Goal: Task Accomplishment & Management: Use online tool/utility

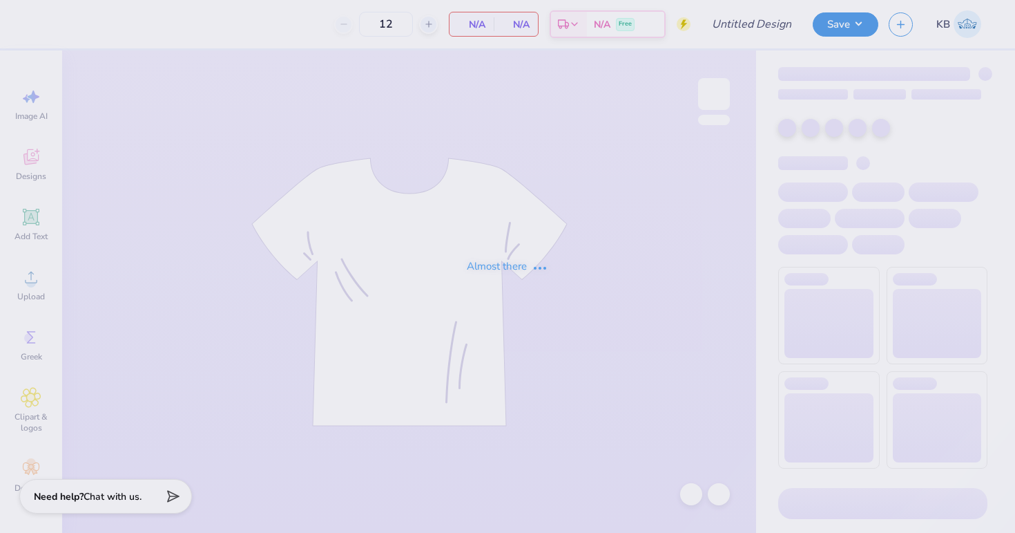
type input "Mountain weekend (v2)"
type input "24"
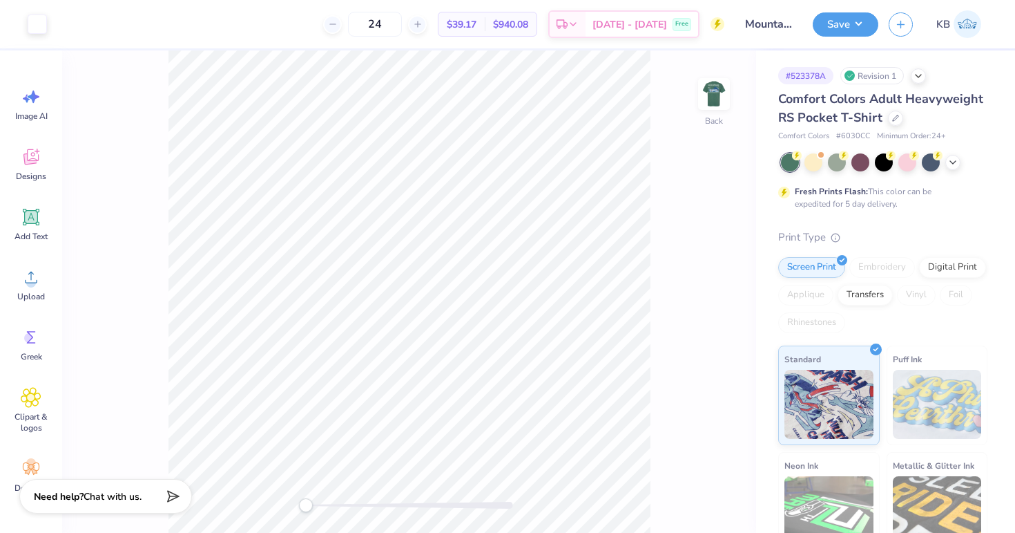
click at [717, 99] on img at bounding box center [714, 94] width 28 height 28
click at [420, 495] on div "Front" at bounding box center [409, 291] width 694 height 482
click at [312, 495] on div "Front" at bounding box center [409, 291] width 694 height 482
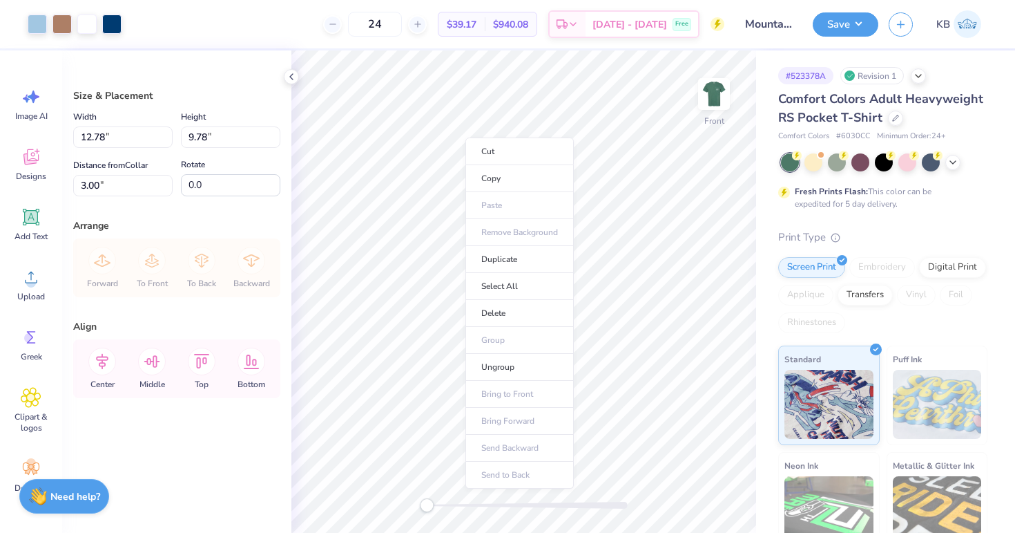
drag, startPoint x: 327, startPoint y: 504, endPoint x: 305, endPoint y: 499, distance: 22.8
click at [484, 364] on li "Ungroup" at bounding box center [520, 367] width 108 height 27
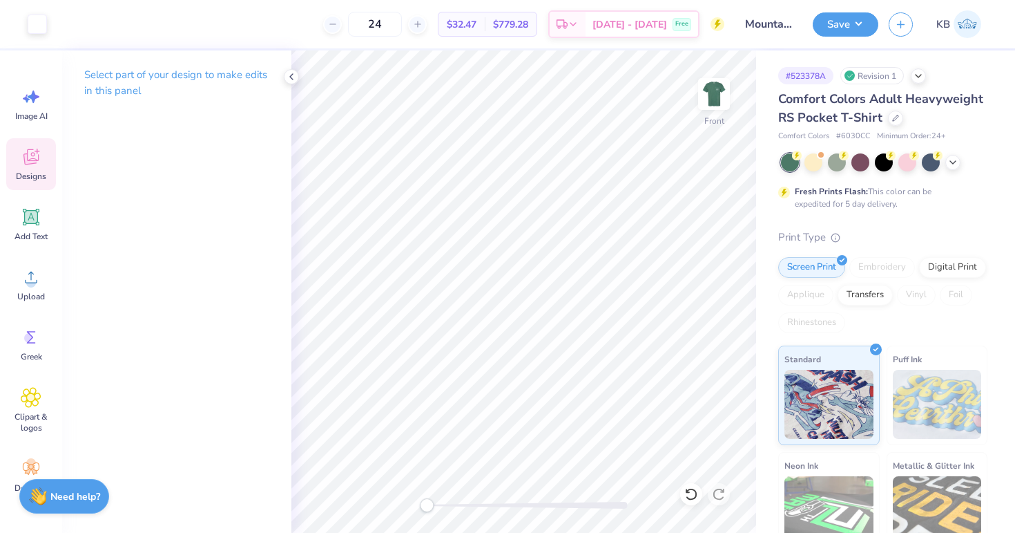
click at [36, 163] on icon at bounding box center [31, 156] width 21 height 21
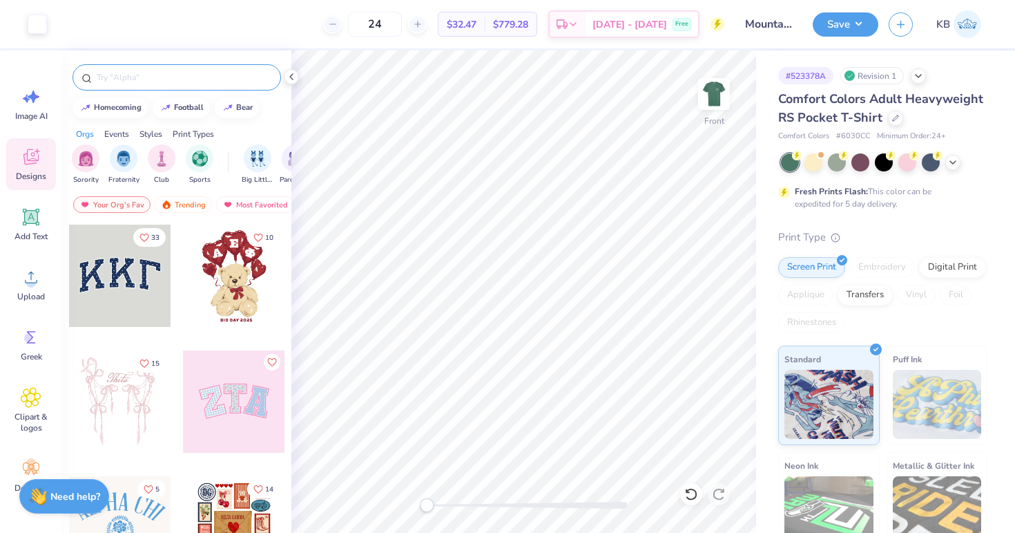
click at [143, 84] on input "text" at bounding box center [183, 77] width 177 height 14
type input "mountain"
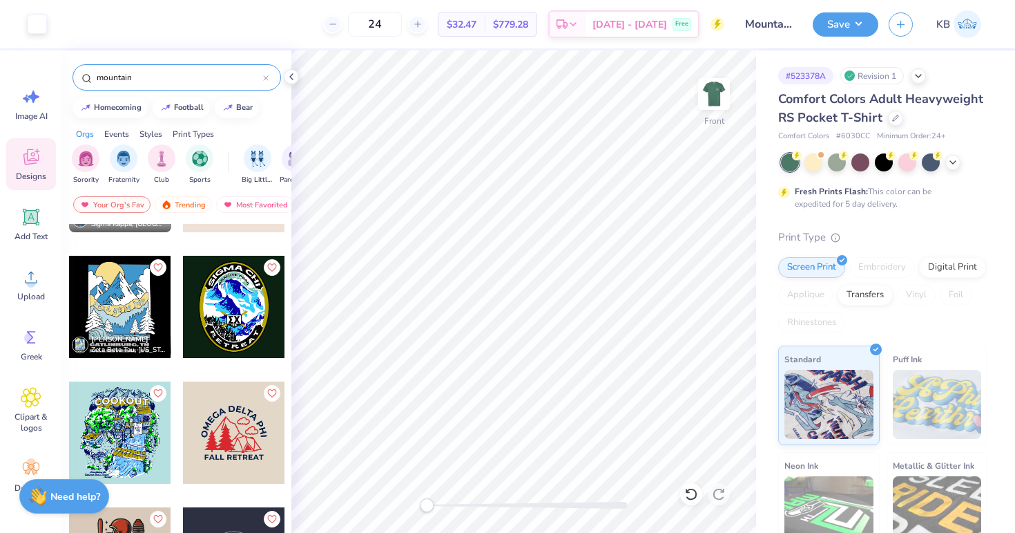
scroll to position [345, 0]
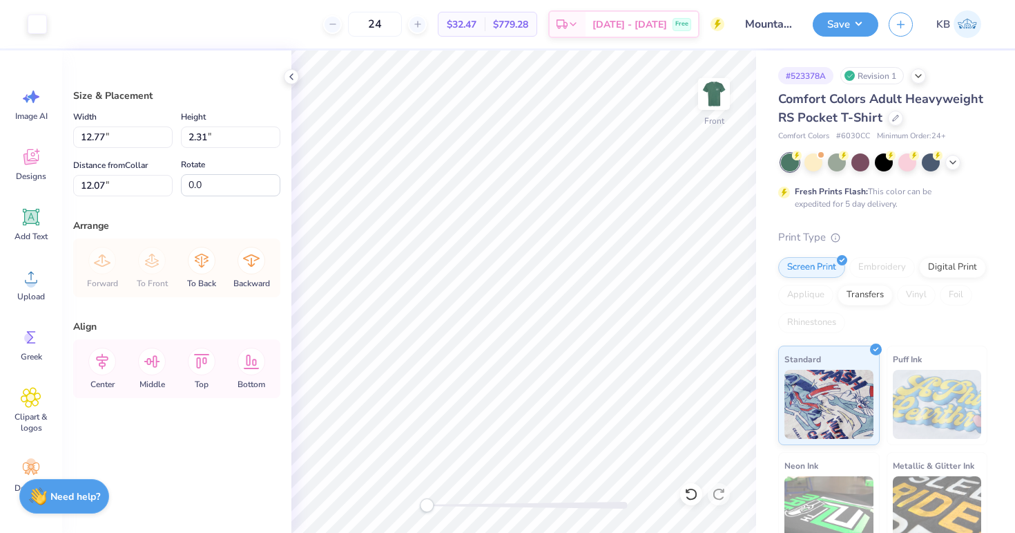
type input "19.88"
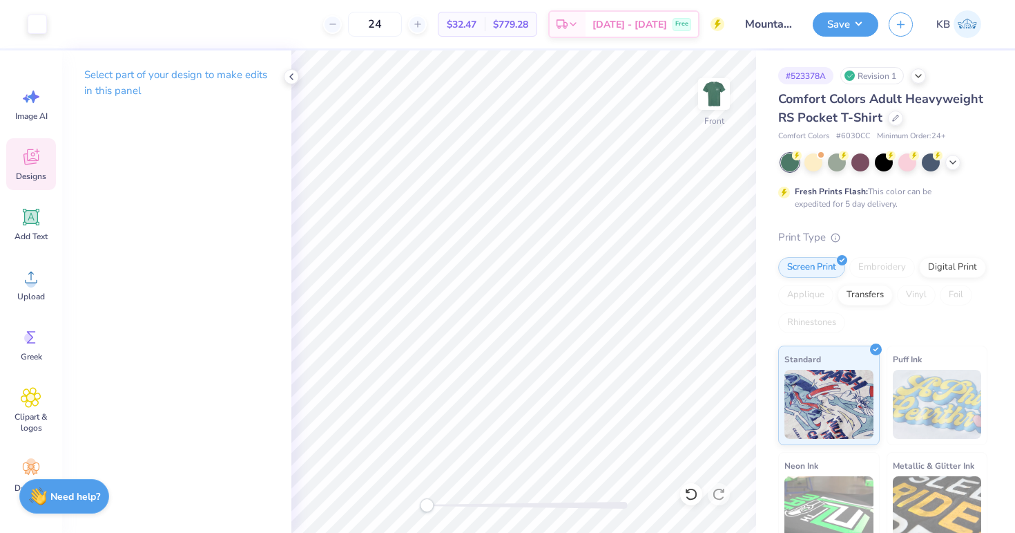
click at [16, 169] on div "Designs" at bounding box center [31, 164] width 50 height 52
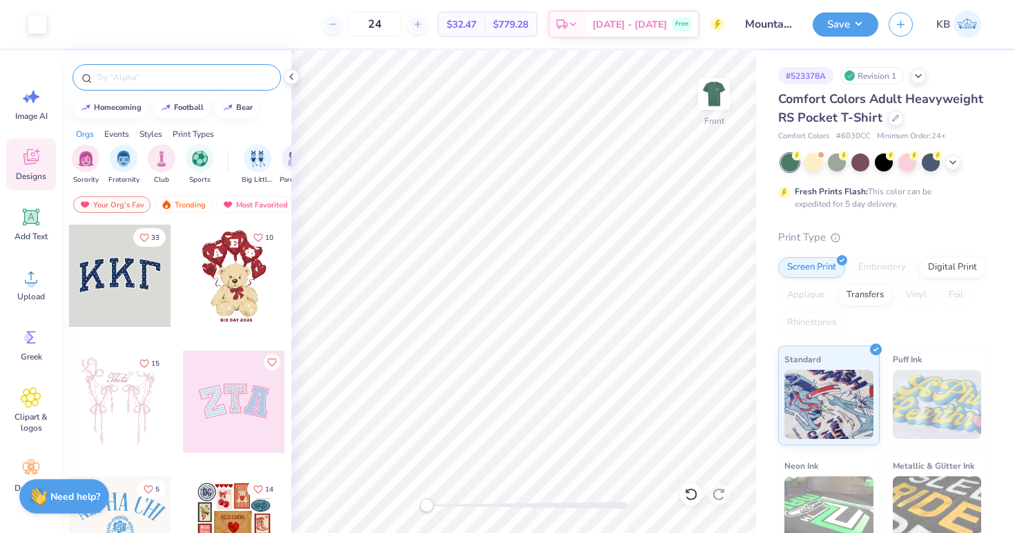
click at [169, 82] on input "text" at bounding box center [183, 77] width 177 height 14
type input "mountain"
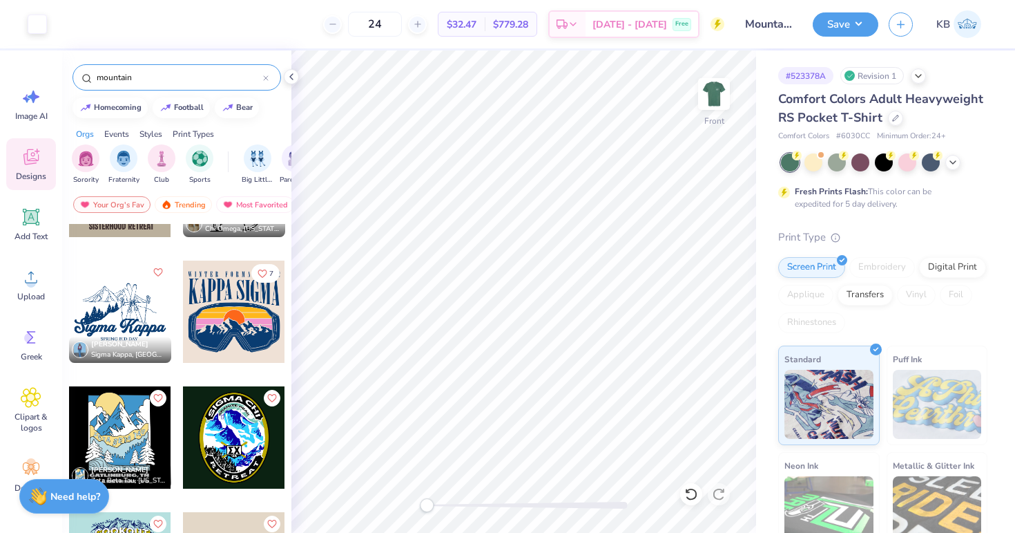
scroll to position [300, 0]
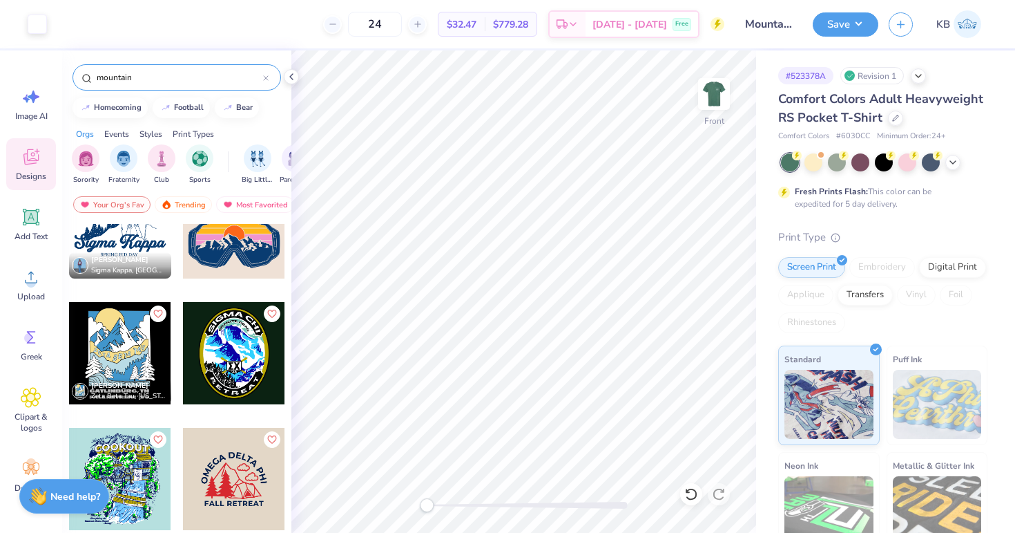
click at [118, 368] on div at bounding box center [120, 353] width 102 height 102
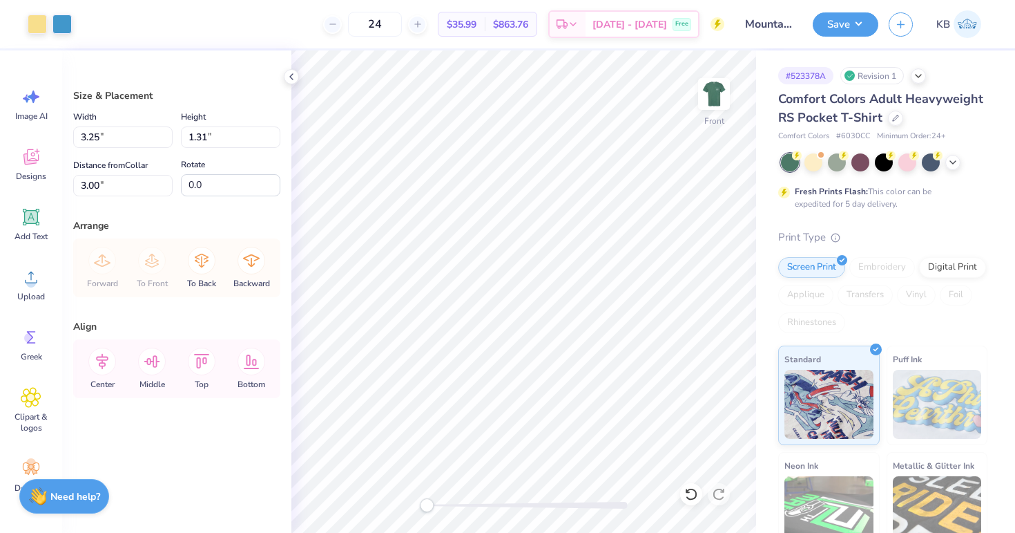
type input "9.52"
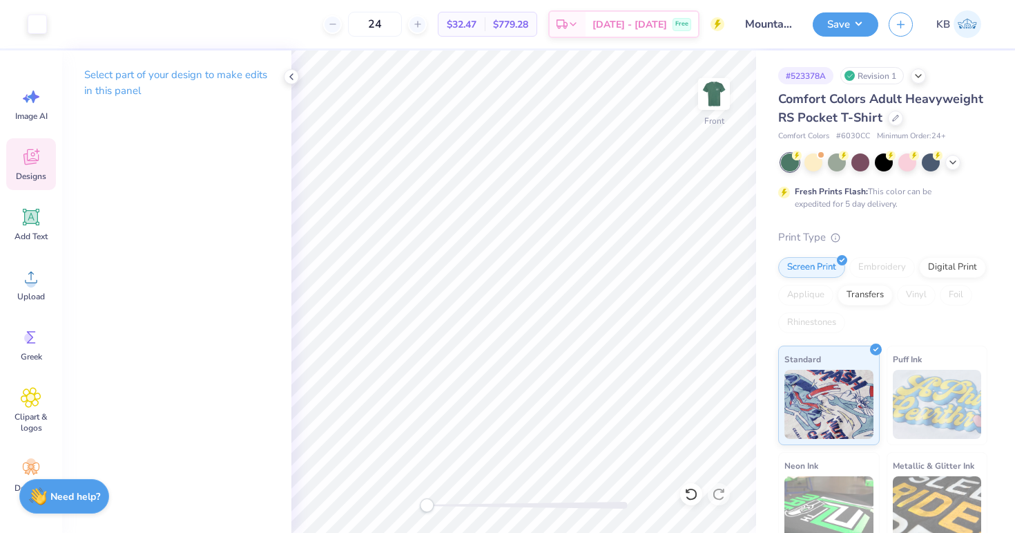
click at [30, 157] on icon at bounding box center [31, 156] width 21 height 21
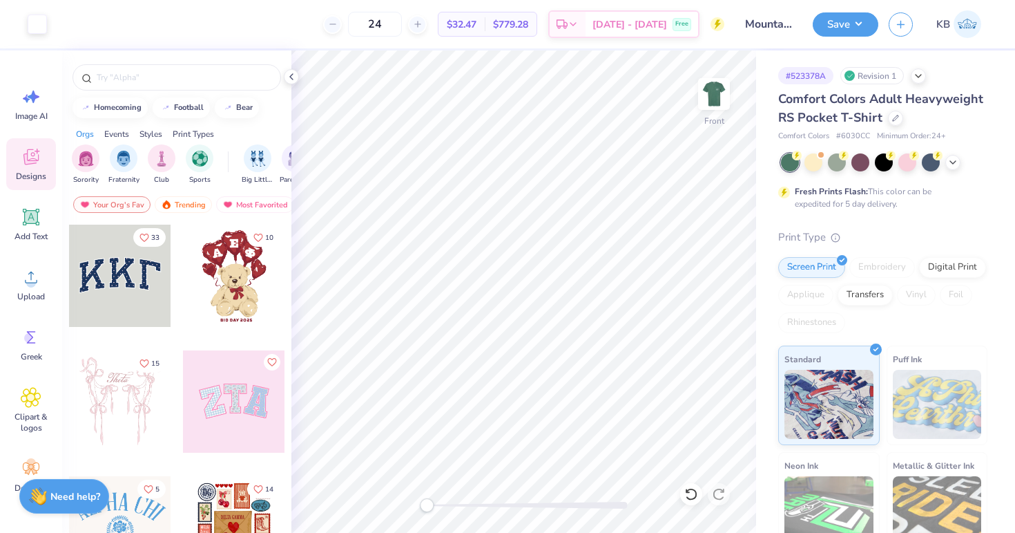
click at [151, 57] on div at bounding box center [176, 73] width 229 height 47
click at [150, 61] on div at bounding box center [176, 73] width 229 height 47
click at [146, 82] on input "text" at bounding box center [183, 77] width 177 height 14
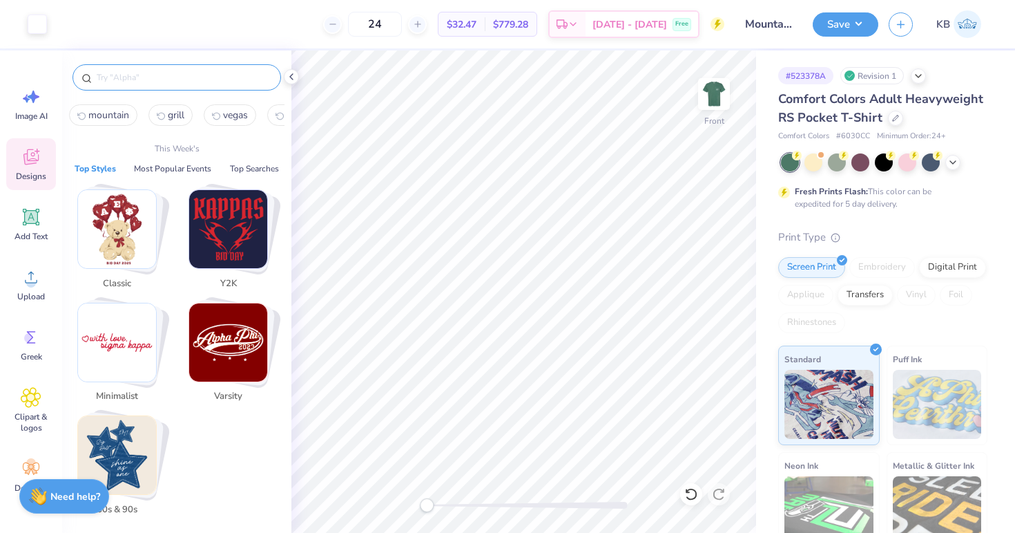
click at [116, 120] on span "mountain" at bounding box center [108, 114] width 41 height 13
type input "mountain"
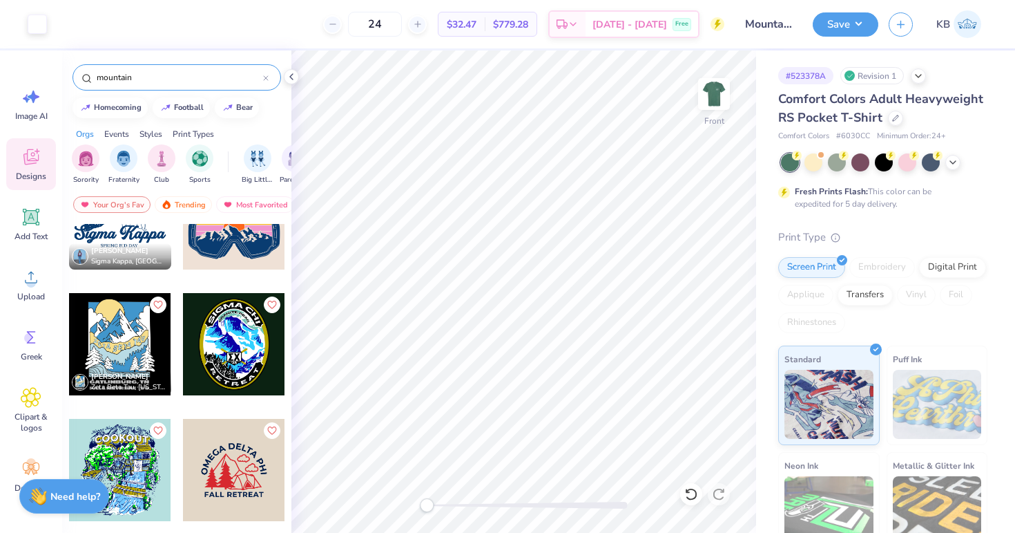
scroll to position [331, 0]
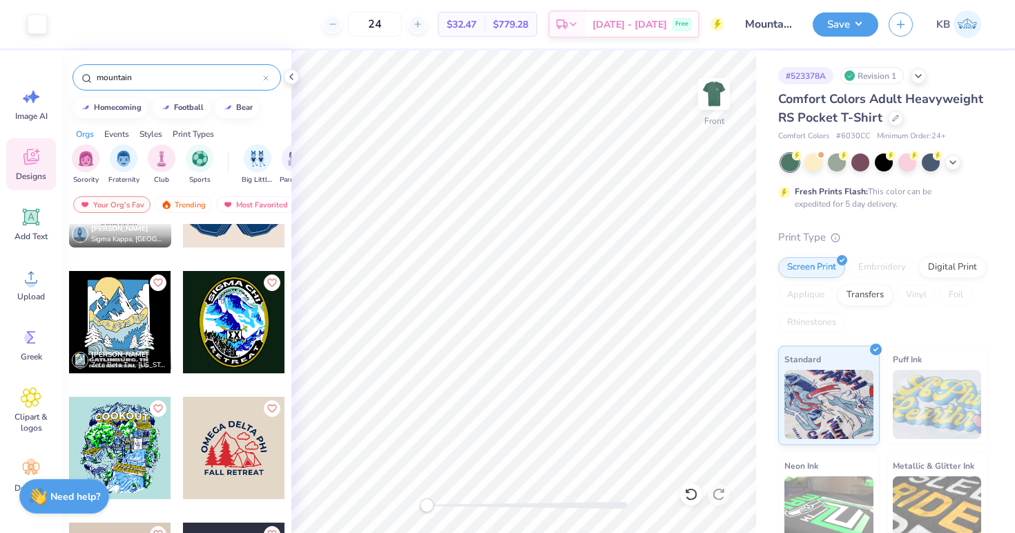
click at [68, 308] on div at bounding box center [17, 322] width 102 height 102
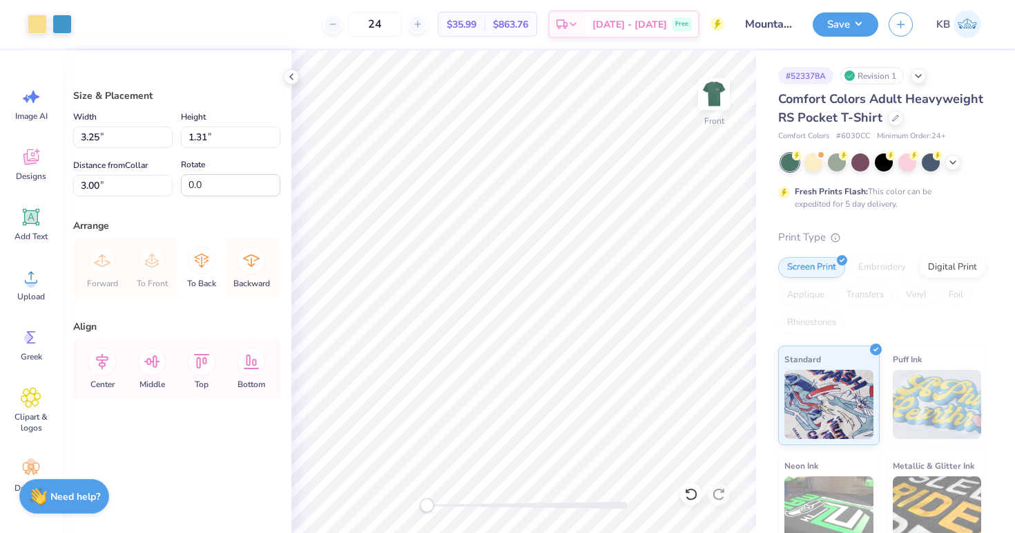
type input "10.68"
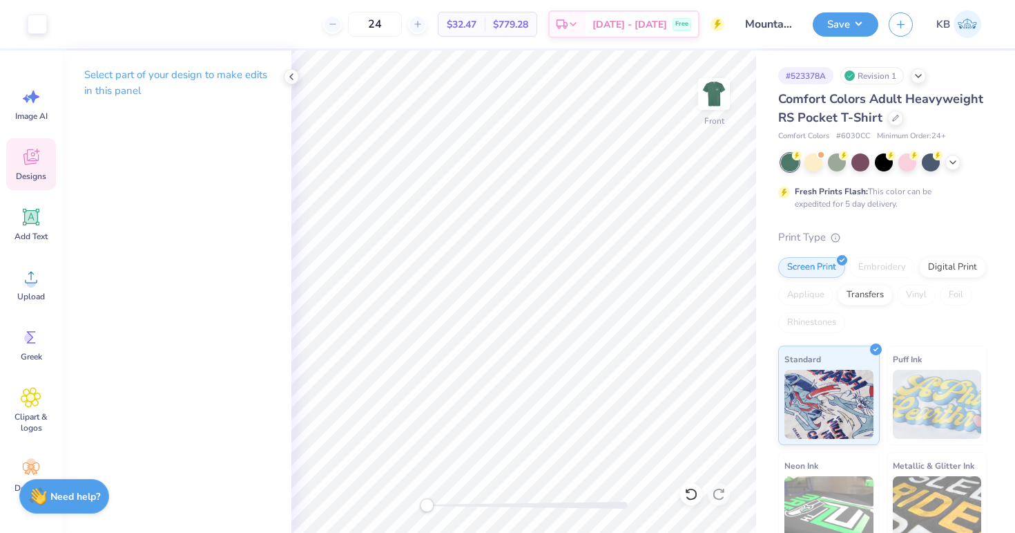
click at [28, 150] on icon at bounding box center [31, 156] width 21 height 21
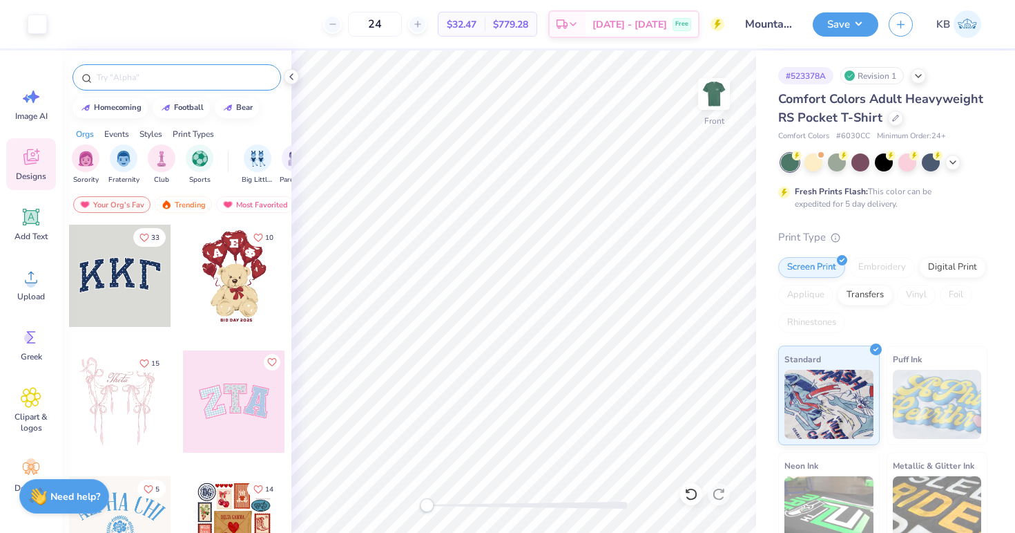
click at [124, 80] on input "text" at bounding box center [183, 77] width 177 height 14
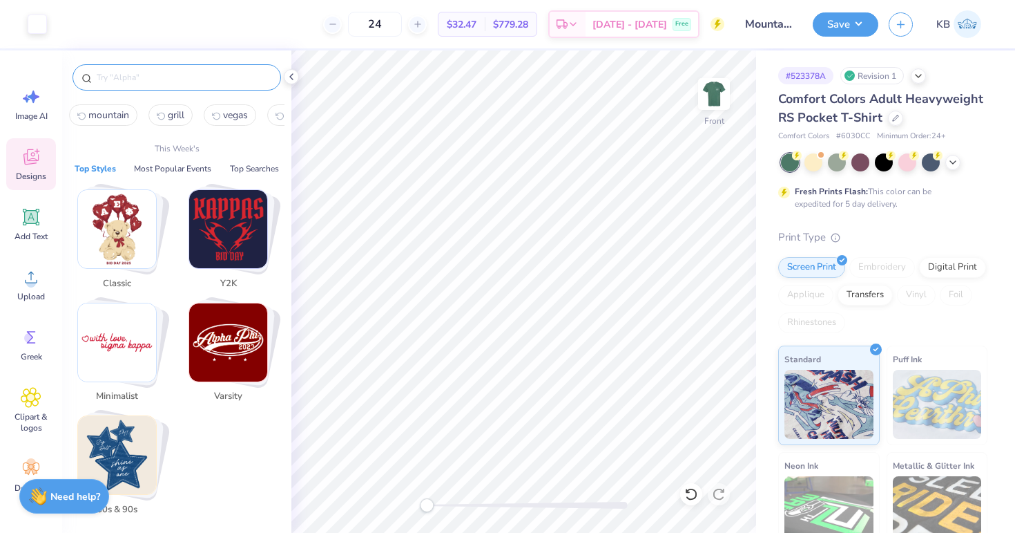
click at [115, 117] on span "mountain" at bounding box center [108, 114] width 41 height 13
type input "mountain"
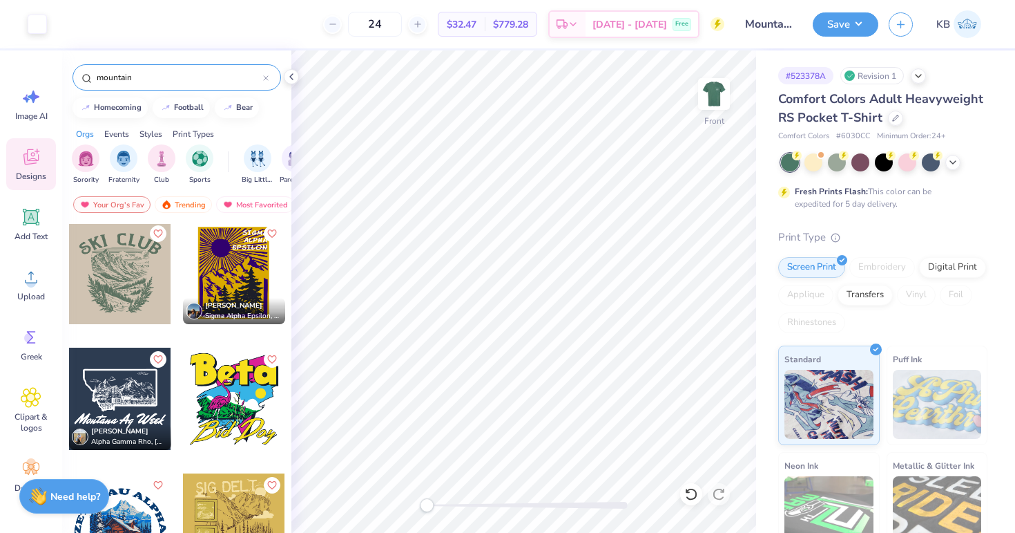
scroll to position [880, 0]
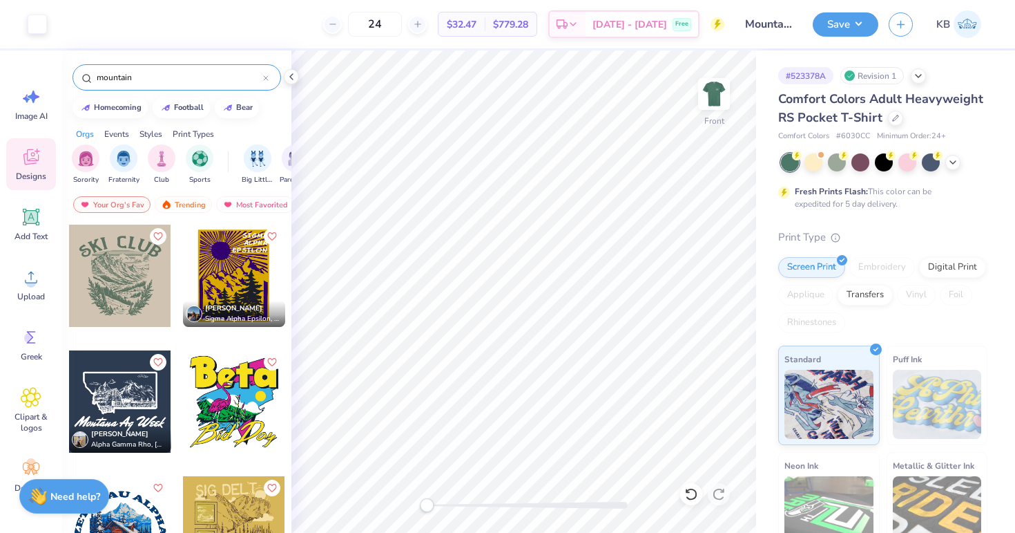
click at [220, 269] on div at bounding box center [234, 276] width 102 height 102
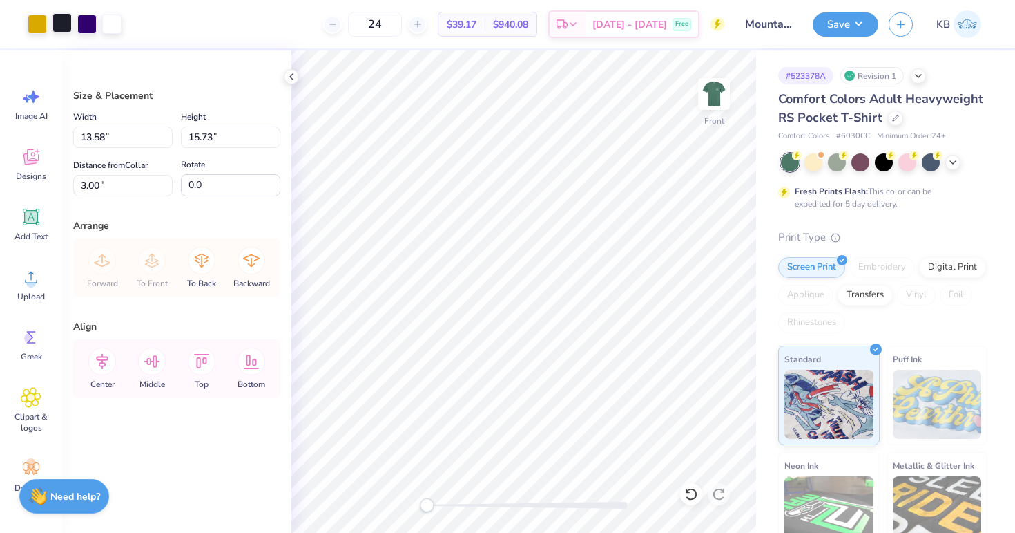
click at [54, 19] on div at bounding box center [61, 22] width 19 height 19
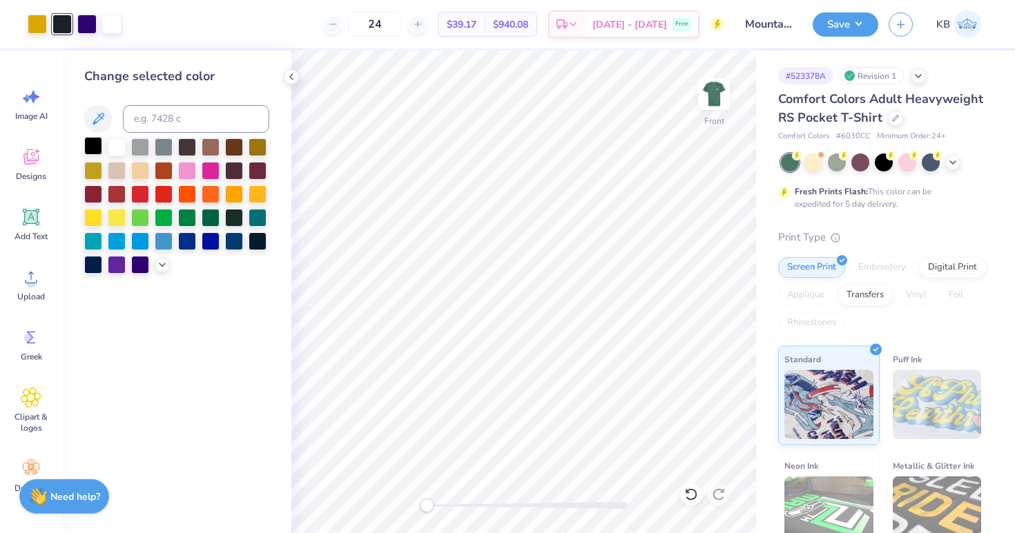
click at [95, 146] on div at bounding box center [93, 146] width 18 height 18
click at [79, 25] on div at bounding box center [86, 22] width 19 height 19
click at [168, 240] on div at bounding box center [164, 240] width 18 height 18
click at [227, 239] on div at bounding box center [234, 240] width 18 height 18
click at [39, 26] on div at bounding box center [37, 22] width 19 height 19
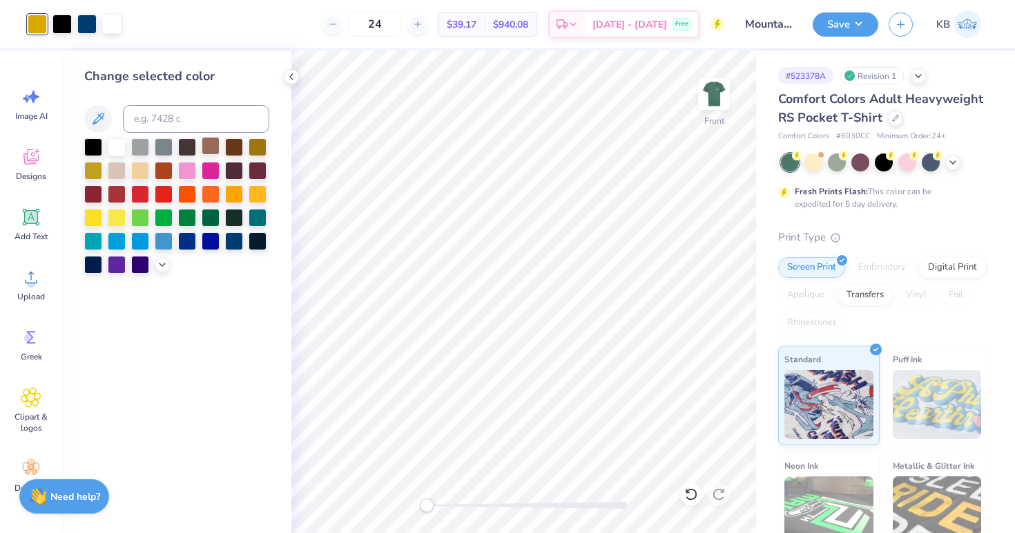
click at [216, 151] on div at bounding box center [211, 146] width 18 height 18
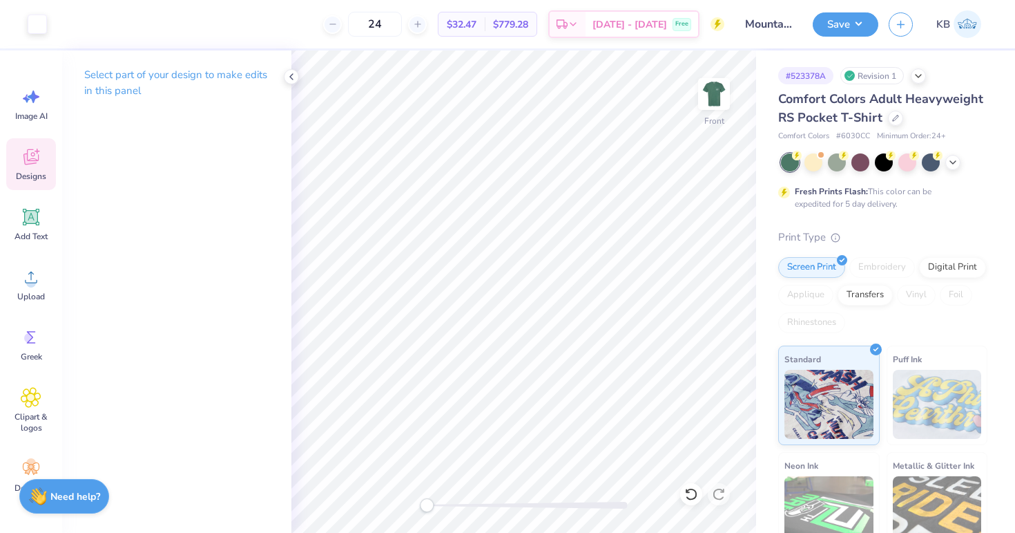
click at [37, 160] on icon at bounding box center [30, 157] width 15 height 16
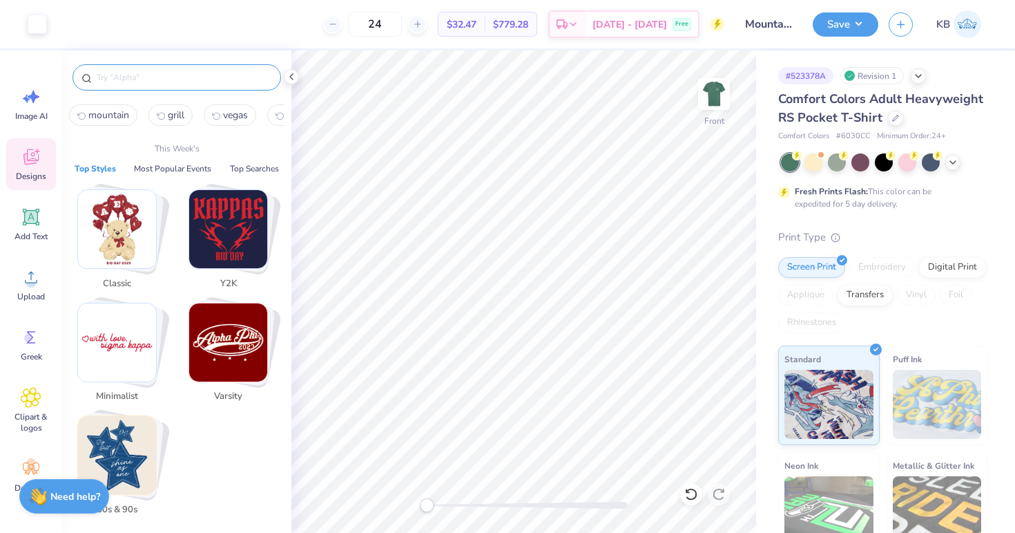
click at [151, 82] on input "text" at bounding box center [183, 77] width 177 height 14
click at [119, 109] on span "mountain" at bounding box center [108, 114] width 41 height 13
type input "mountain"
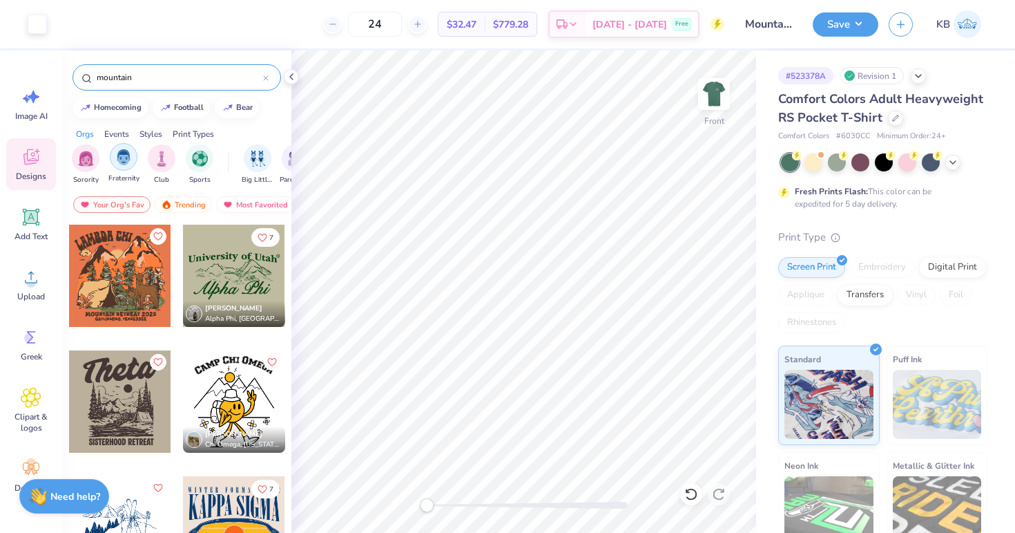
click at [127, 162] on img "filter for Fraternity" at bounding box center [123, 157] width 15 height 16
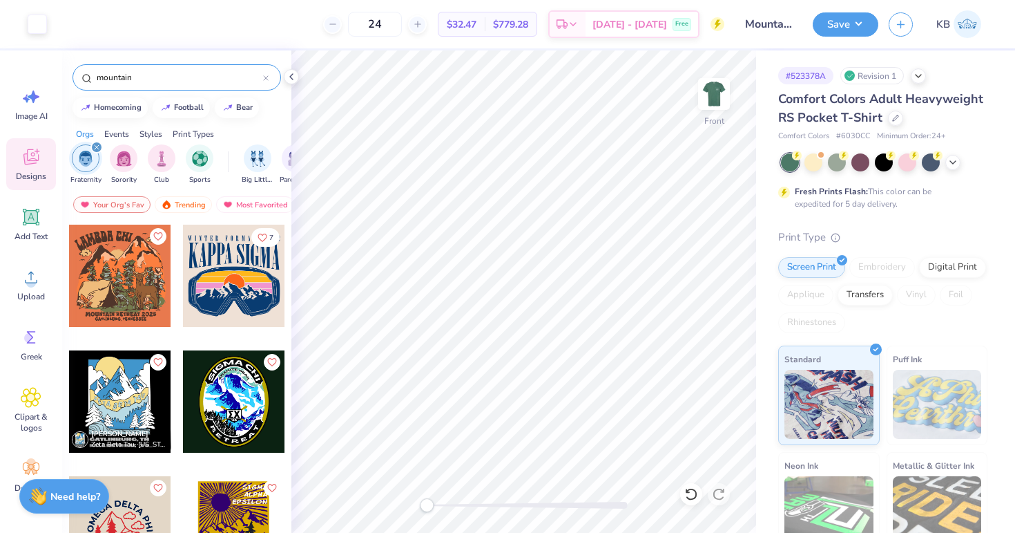
click at [114, 411] on div at bounding box center [120, 401] width 102 height 102
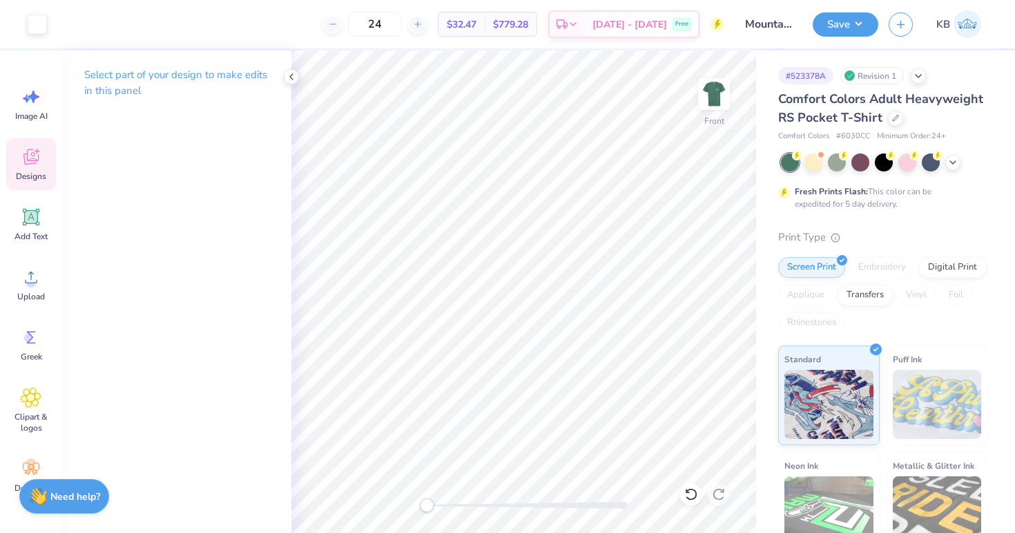
click at [26, 151] on icon at bounding box center [31, 156] width 21 height 21
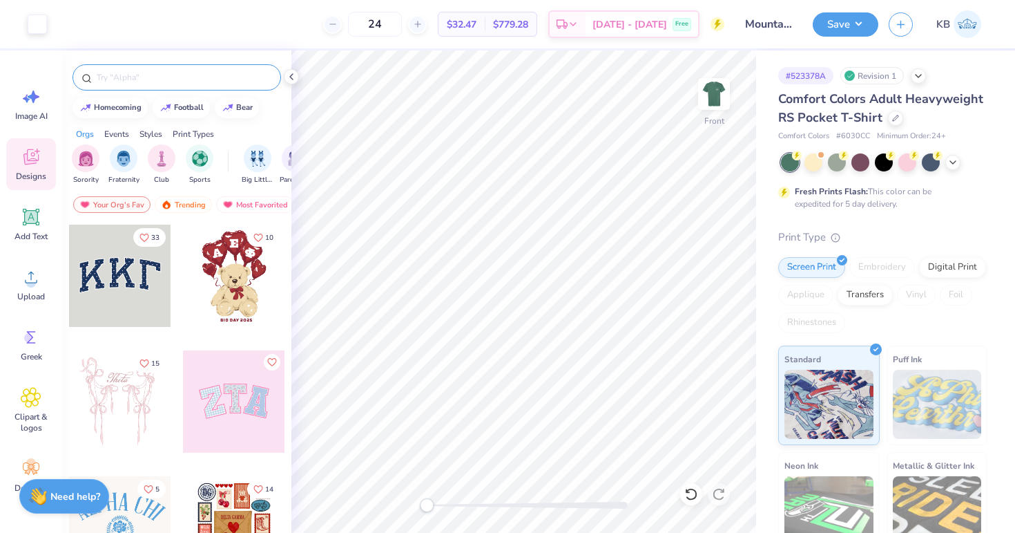
click at [113, 88] on div at bounding box center [177, 77] width 209 height 26
click at [124, 66] on div at bounding box center [177, 77] width 209 height 26
click at [124, 75] on input "text" at bounding box center [183, 77] width 177 height 14
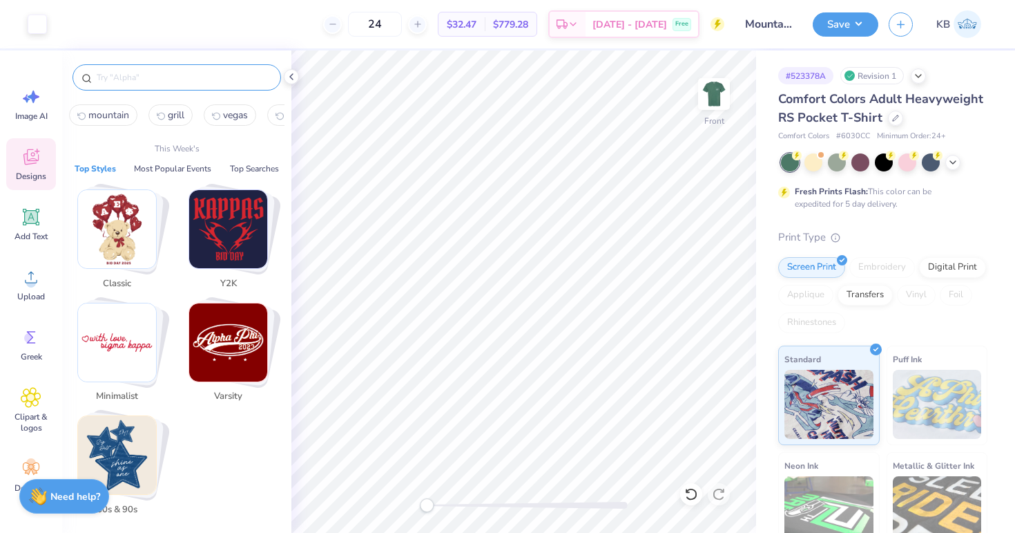
click at [113, 113] on span "mountain" at bounding box center [108, 114] width 41 height 13
type input "mountain"
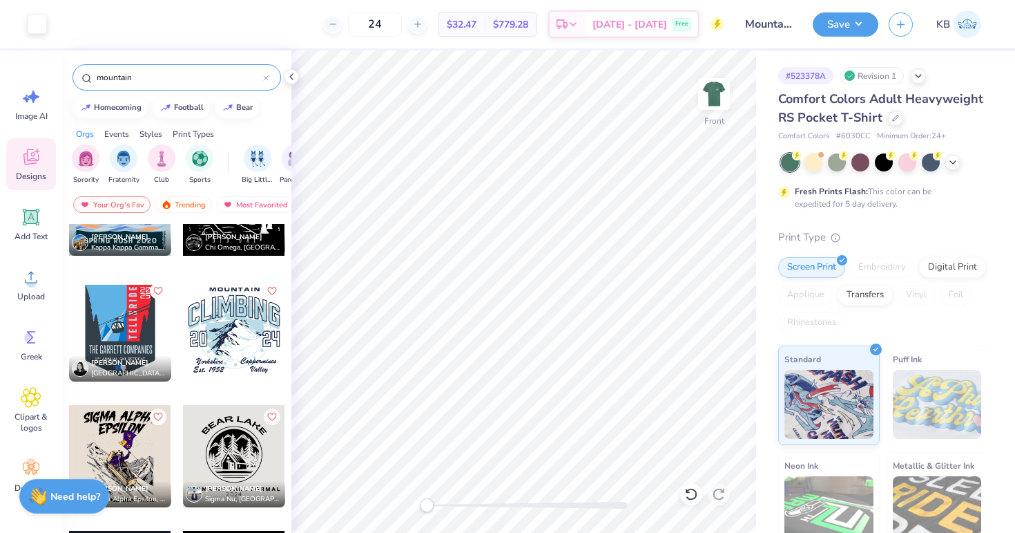
scroll to position [2934, 0]
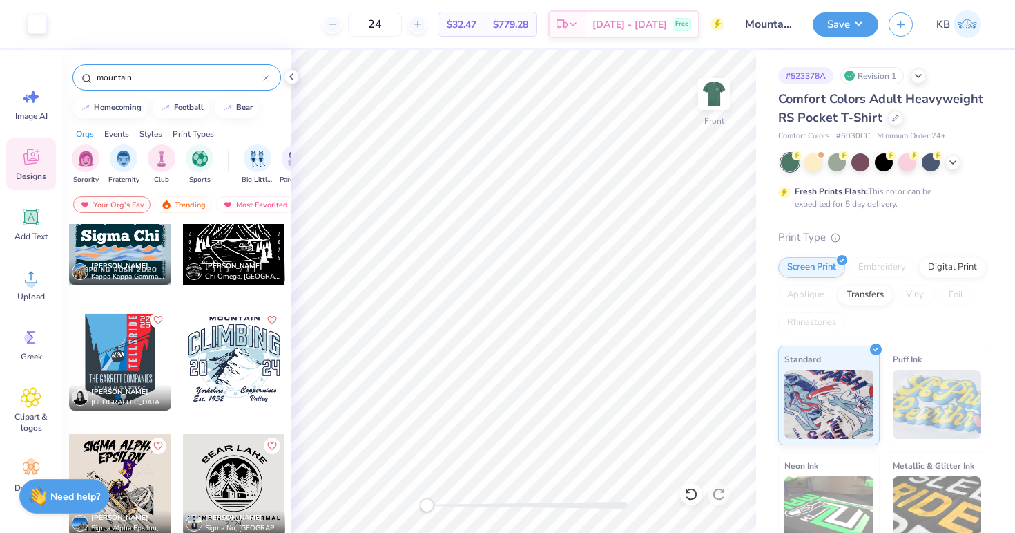
click at [241, 343] on div at bounding box center [234, 359] width 102 height 102
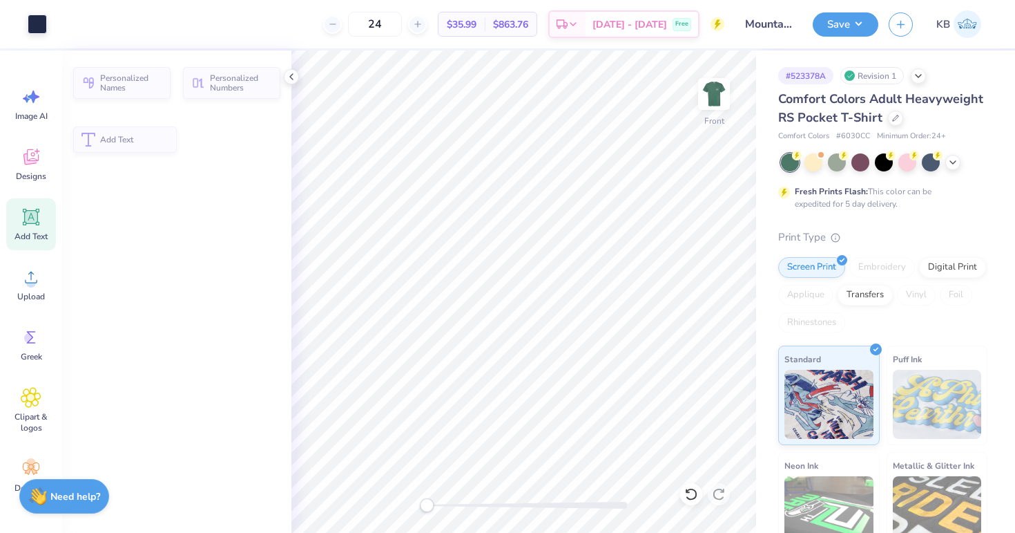
scroll to position [11, 1]
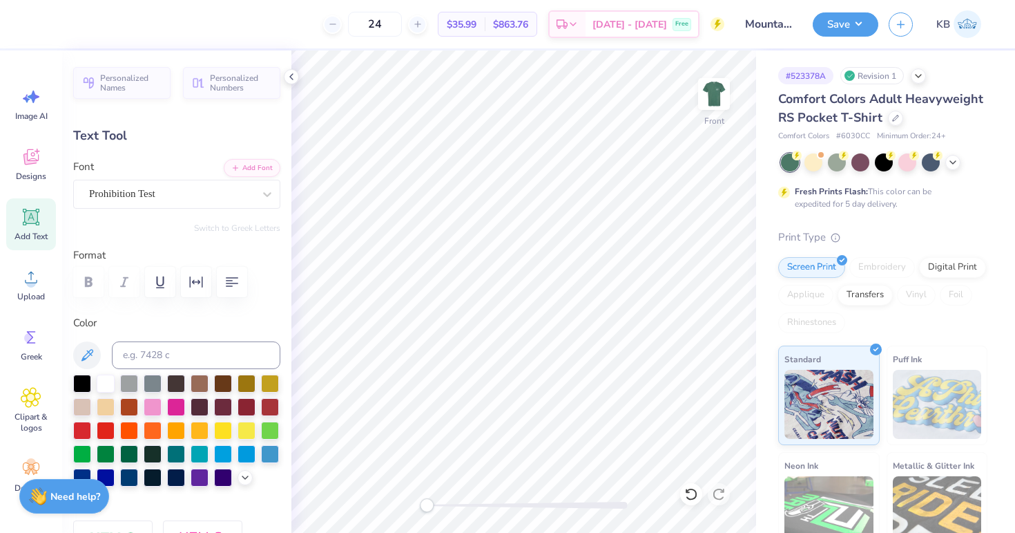
type textarea "25"
type input "4.17"
type input "0.94"
type input "16.11"
type input "4.87"
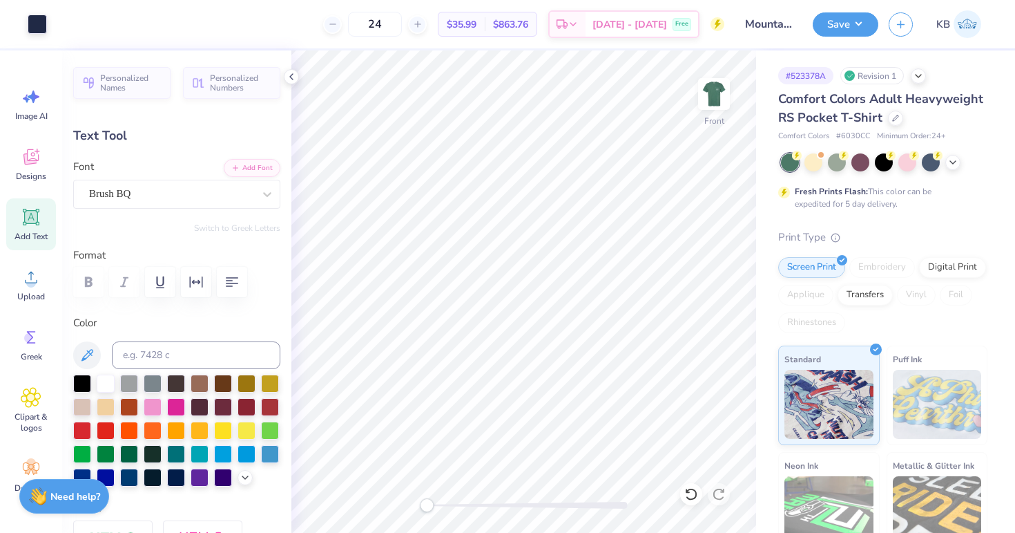
type input "1.06"
type input "14.89"
type textarea "Gatlinburg"
type input "2.48"
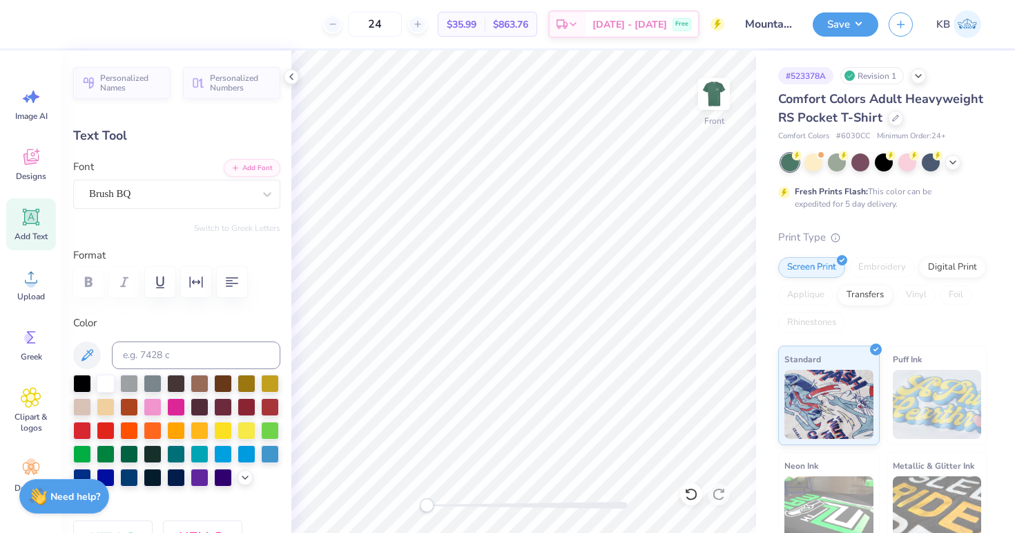
type input "1.04"
type input "16.08"
type textarea "[US_STATE]"
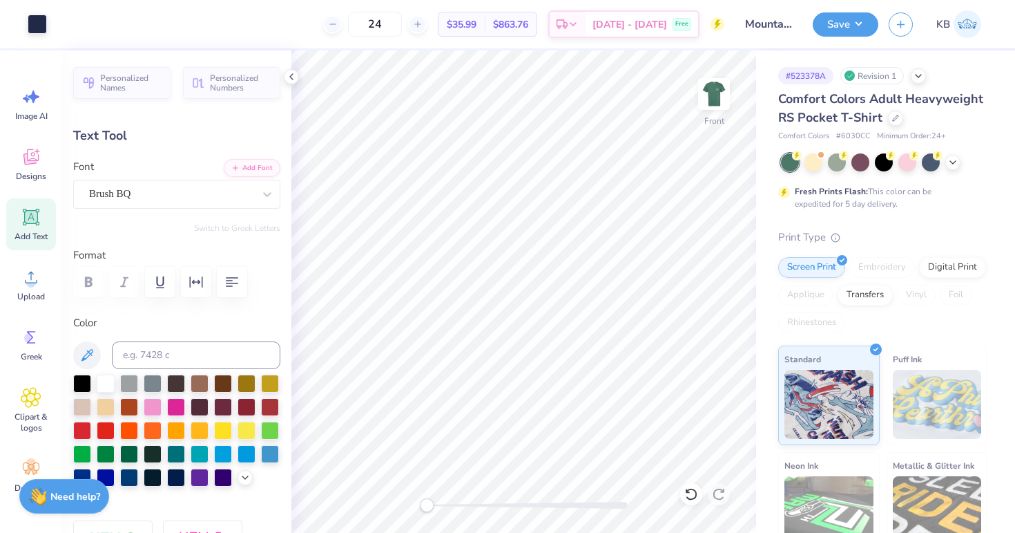
type input "3.69"
type input "1.06"
type input "14.96"
type input "5.49"
type input "1.08"
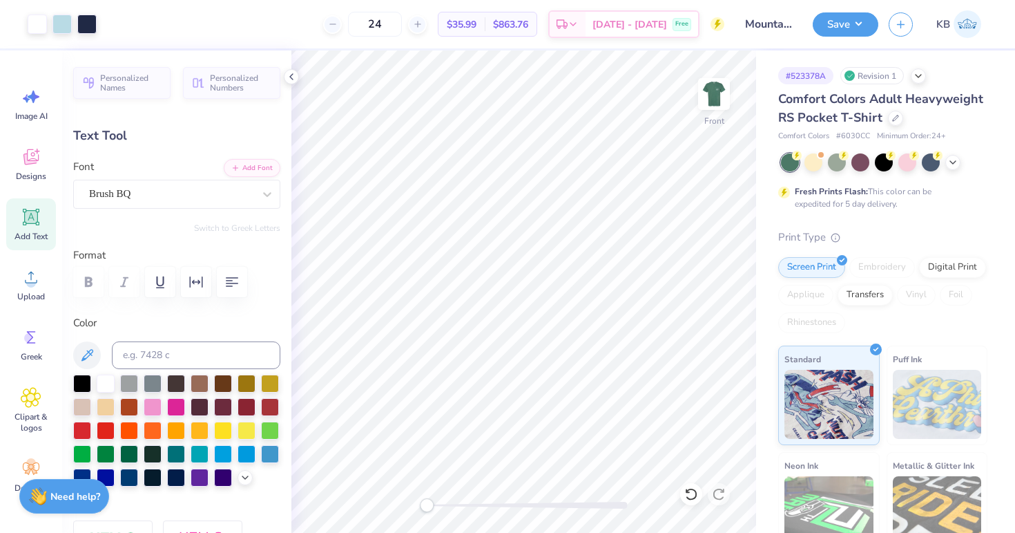
type input "16.02"
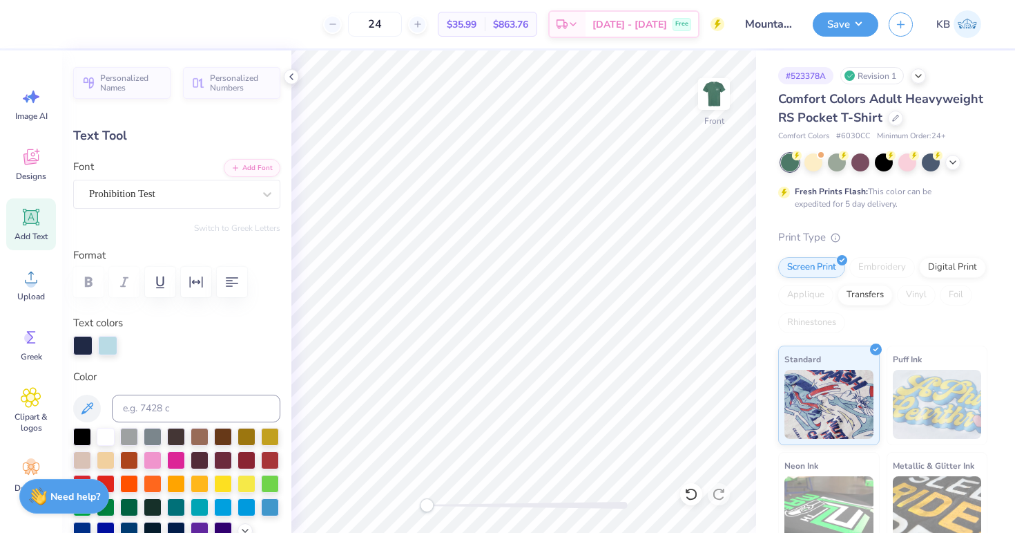
type input "12.57"
type input "4.71"
type input "6.35"
type textarea "C"
type textarea "Mountain Weekend"
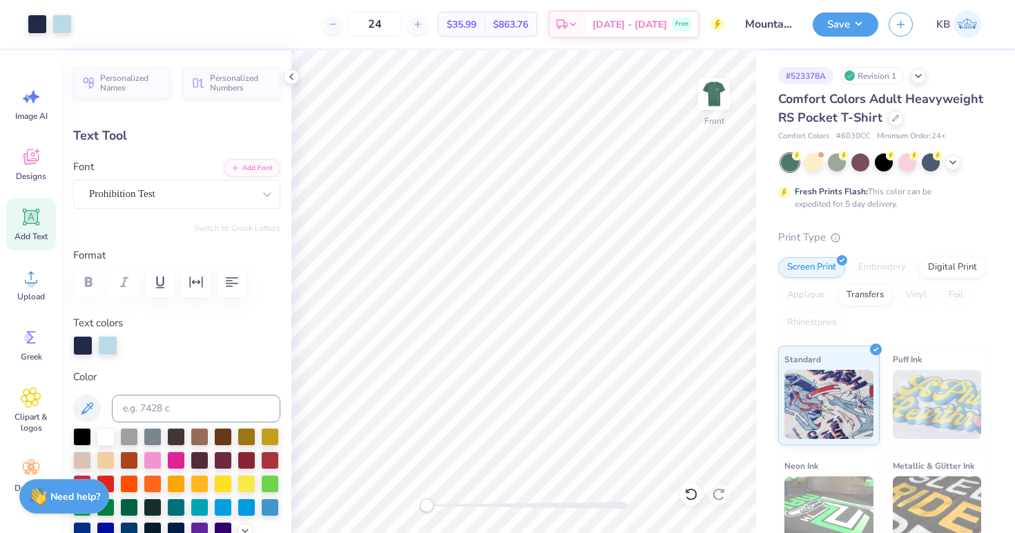
type input "14.32"
type input "3.48"
type input "7.06"
type textarea "Weekend"
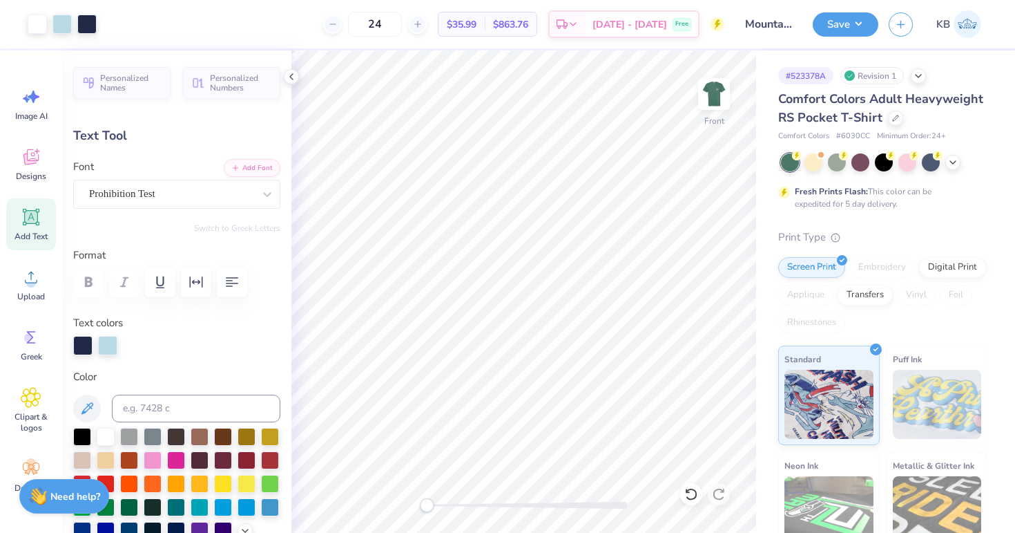
type input "6.83"
type input "2.46"
type input "7.53"
type input "9.36"
type input "3.37"
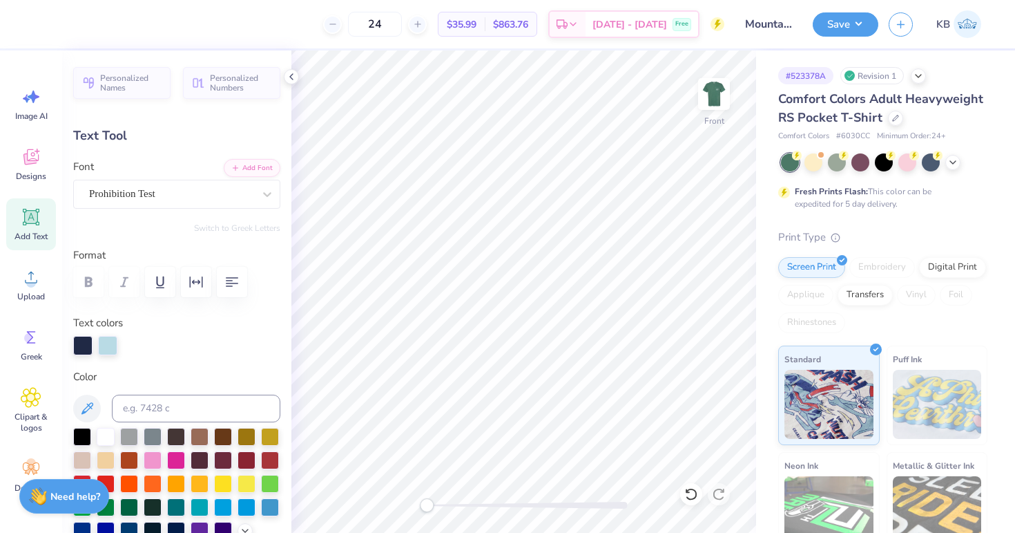
type input "6.62"
type input "10.68"
type input "3.84"
type input "7.44"
type input "6.85"
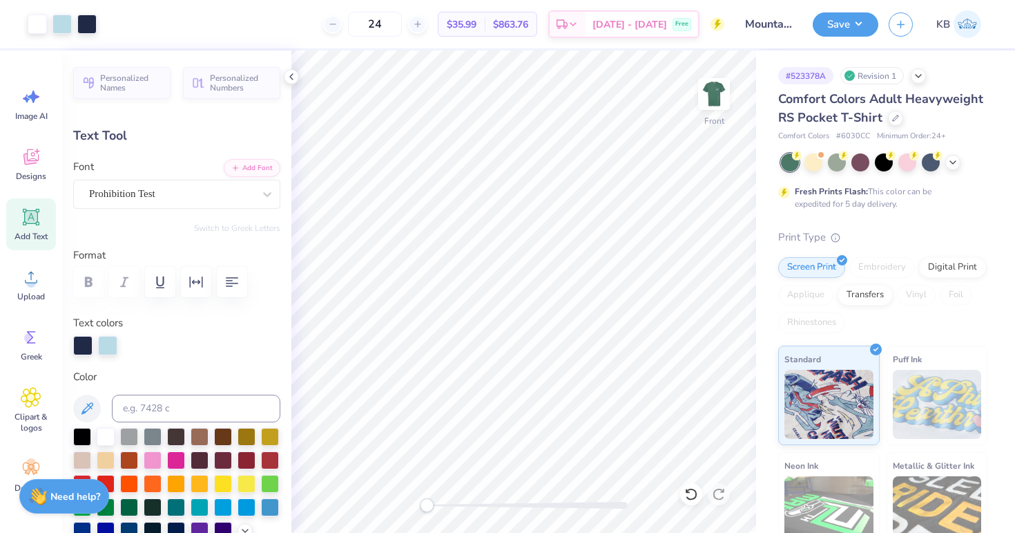
type input "0.53"
type input "5.32"
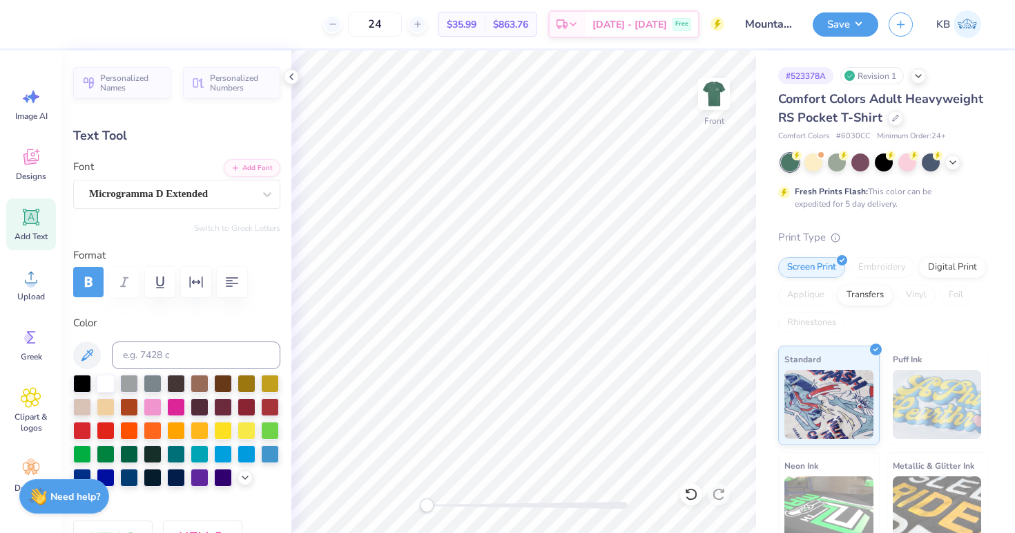
type input "7.94"
type input "0.61"
type input "5.34"
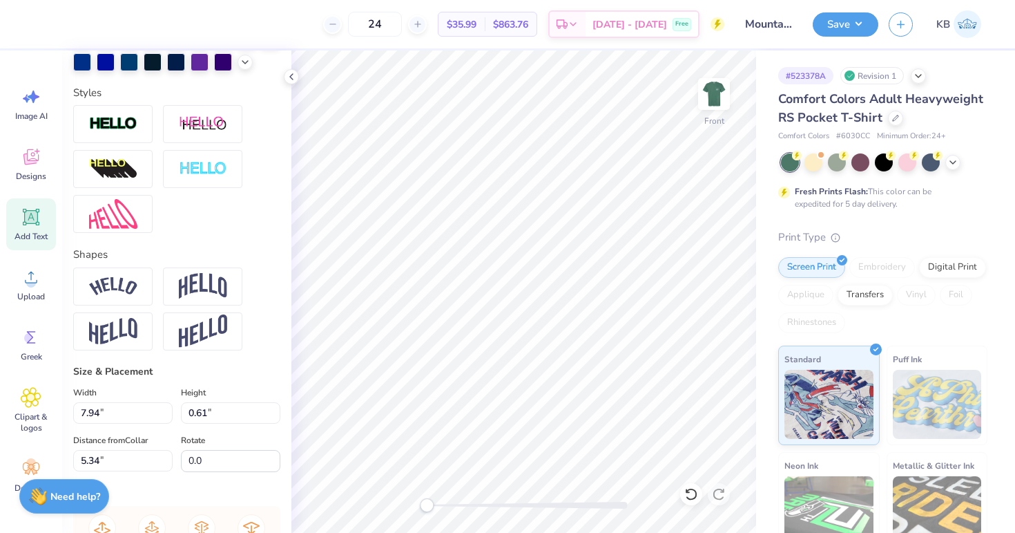
scroll to position [507, 0]
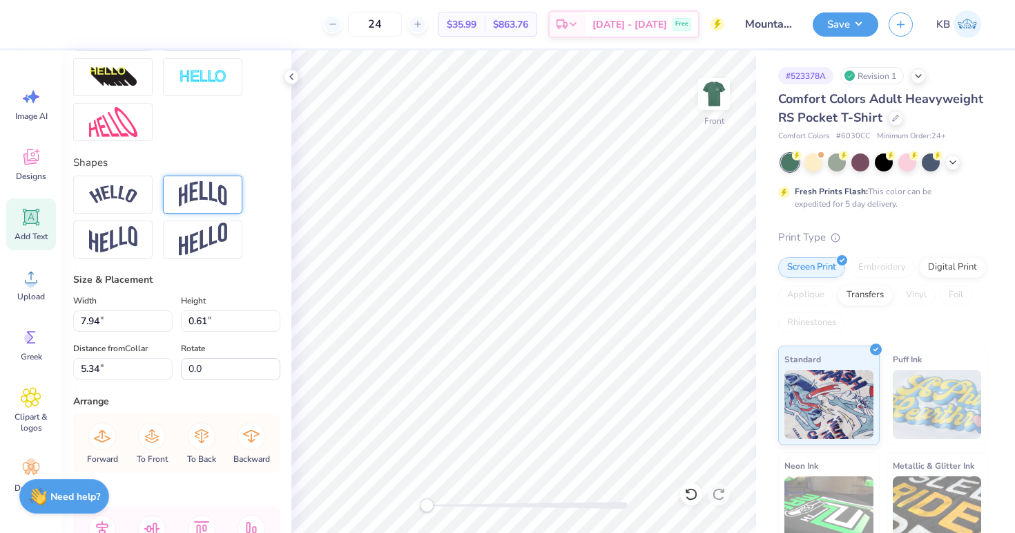
click at [191, 207] on img at bounding box center [203, 194] width 48 height 26
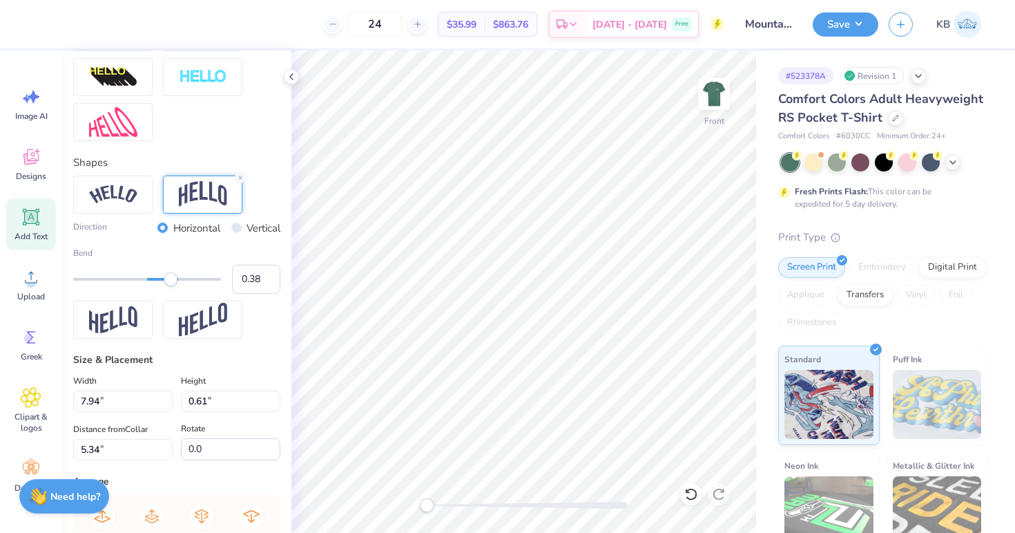
type input "0.37"
drag, startPoint x: 174, startPoint y: 307, endPoint x: 167, endPoint y: 307, distance: 6.9
click at [167, 286] on div "Accessibility label" at bounding box center [167, 279] width 14 height 14
type input "1.78"
type input "5.56"
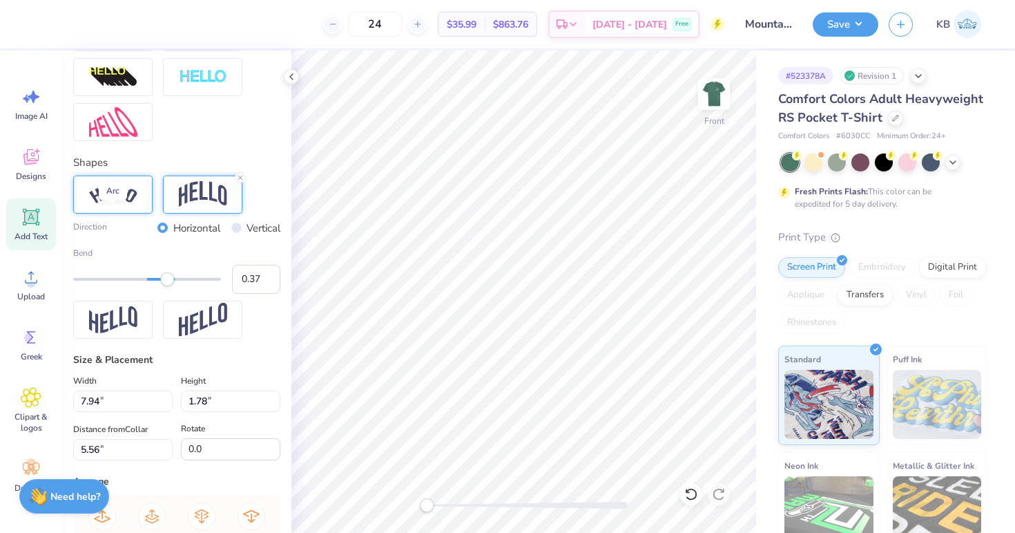
click at [133, 204] on img at bounding box center [113, 194] width 48 height 19
type input "0.22"
drag, startPoint x: 165, startPoint y: 303, endPoint x: 157, endPoint y: 303, distance: 8.3
click at [157, 286] on div "Accessibility label" at bounding box center [157, 279] width 14 height 14
type input "0.52"
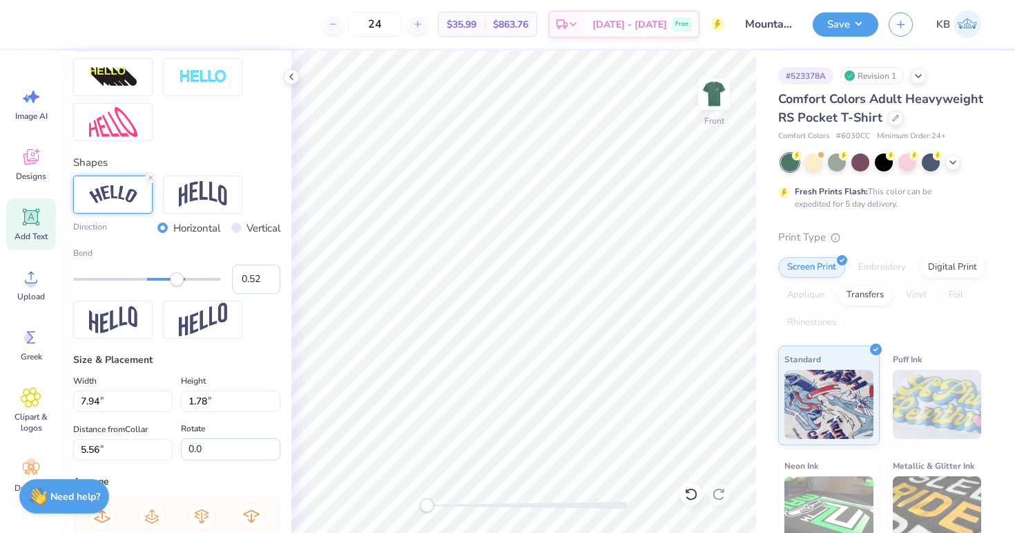
drag, startPoint x: 157, startPoint y: 303, endPoint x: 178, endPoint y: 303, distance: 20.7
click at [178, 286] on div "Accessibility label" at bounding box center [177, 279] width 14 height 14
type input "0.57"
click at [181, 286] on div "Accessibility label" at bounding box center [180, 279] width 14 height 14
type input "8.88"
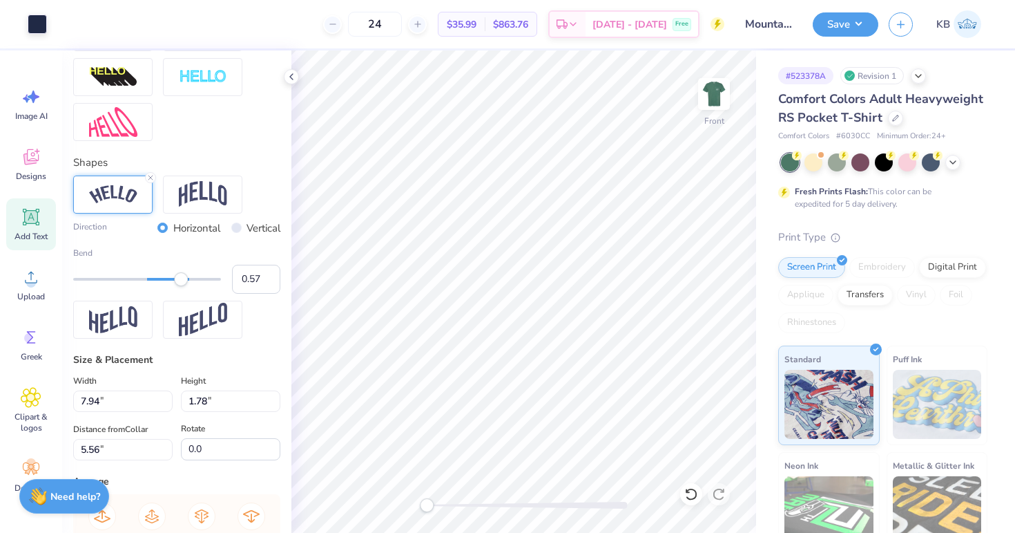
type input "2.09"
type input "5.71"
type input "12.73"
type input "1.40"
type input "3.00"
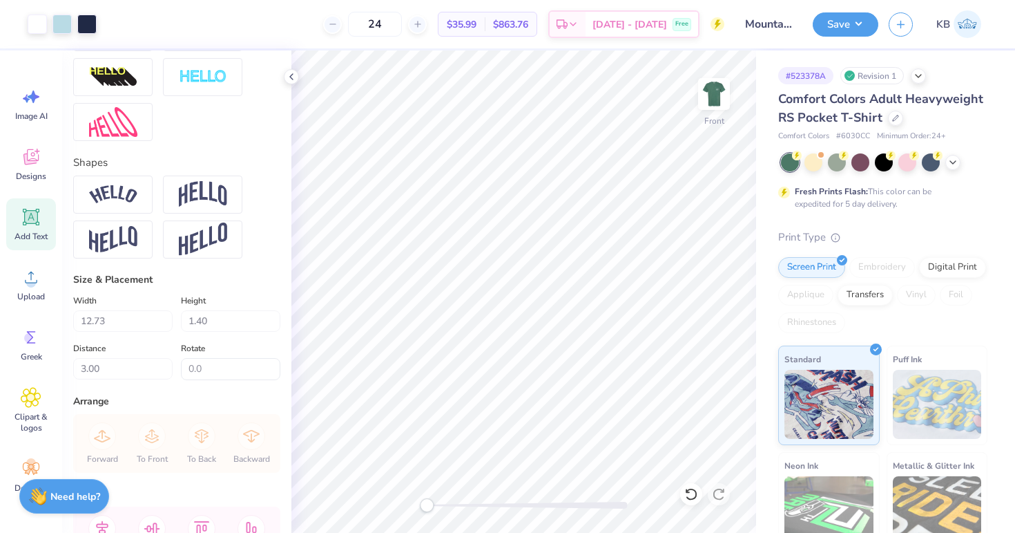
type input "4.16"
type input "1.09"
type input "14.86"
type textarea "Delta Upsilon"
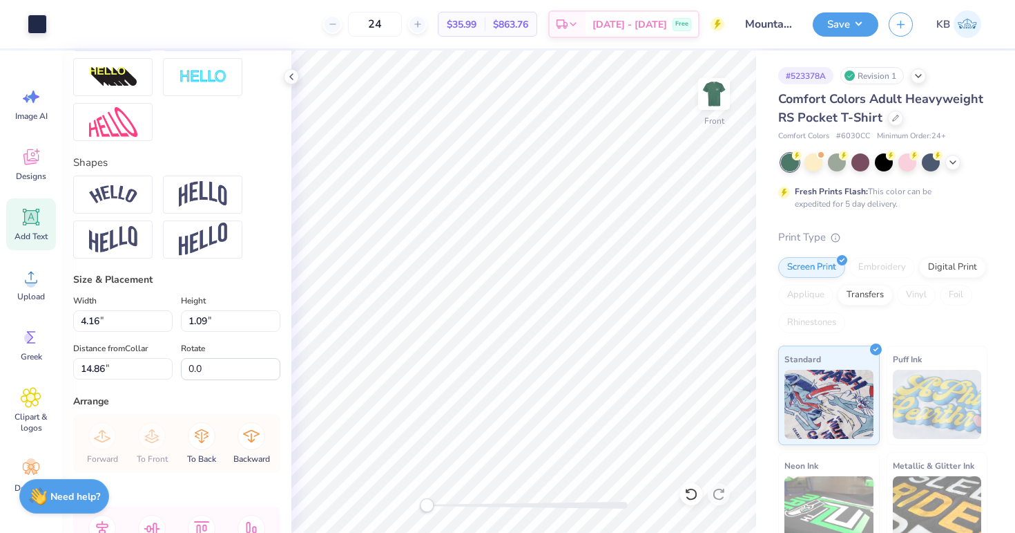
type input "5.67"
type input "1.00"
type input "15.13"
type textarea "Delta"
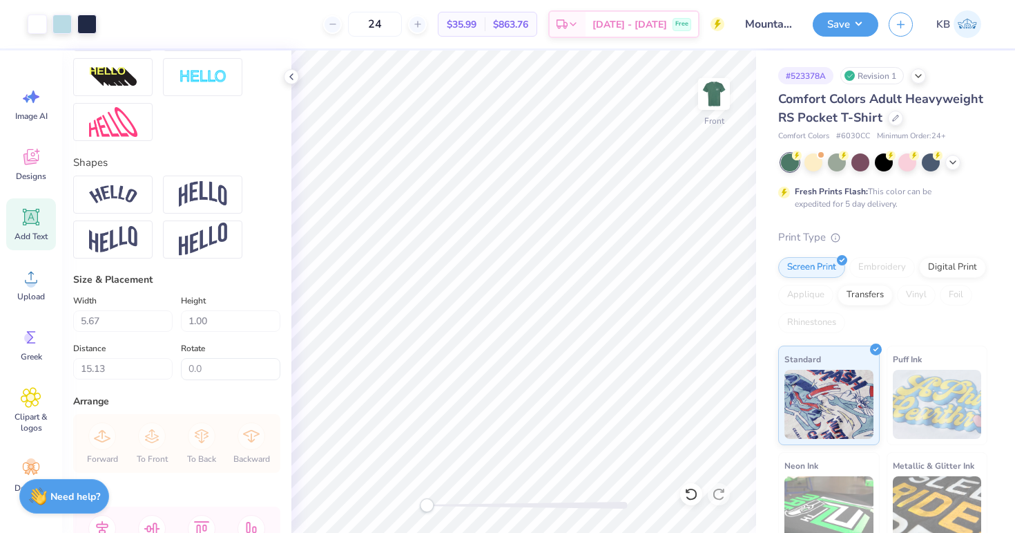
type input "2.21"
type input "0.78"
type input "14.62"
type textarea "Upsilon"
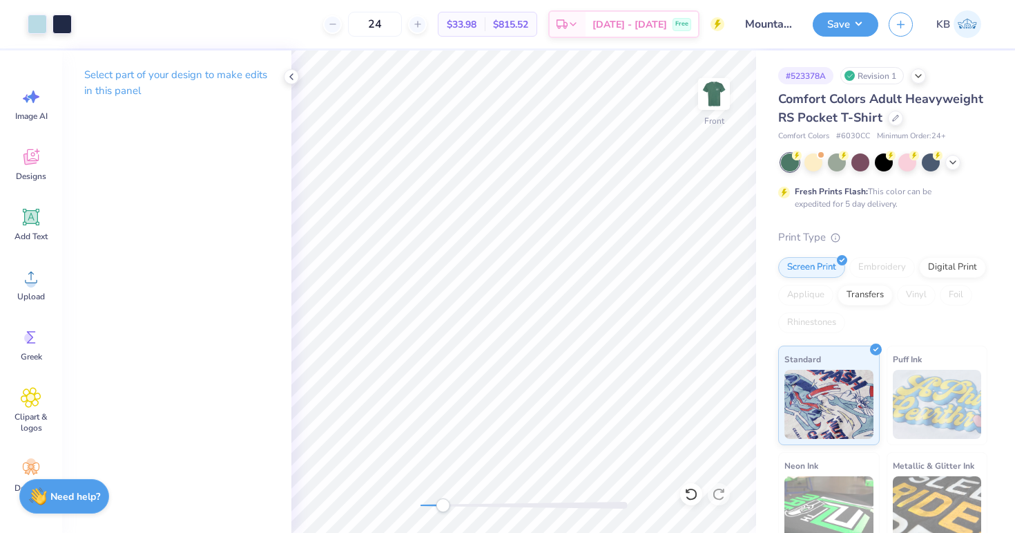
drag, startPoint x: 426, startPoint y: 506, endPoint x: 443, endPoint y: 506, distance: 17.3
click at [443, 506] on div "Accessibility label" at bounding box center [443, 505] width 14 height 14
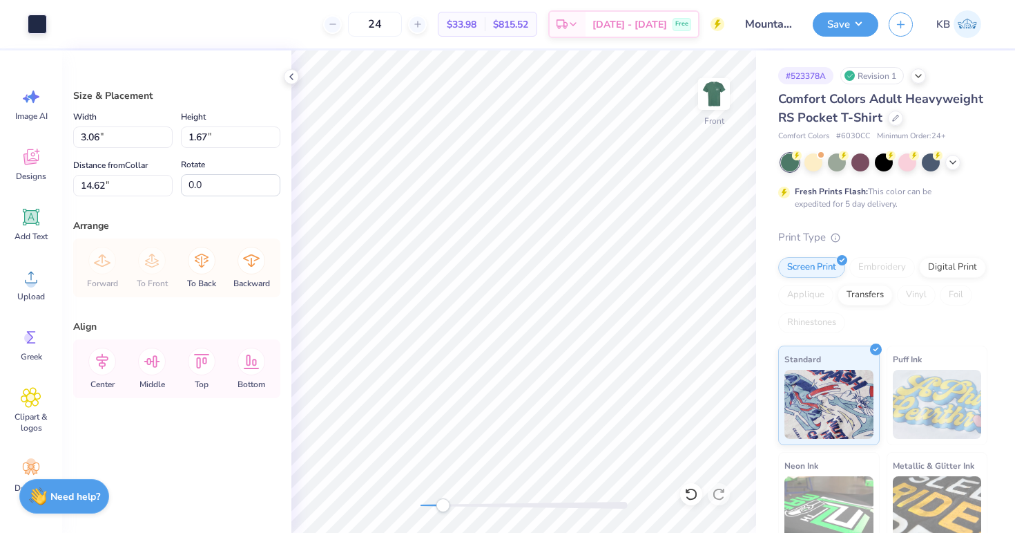
type input "14.86"
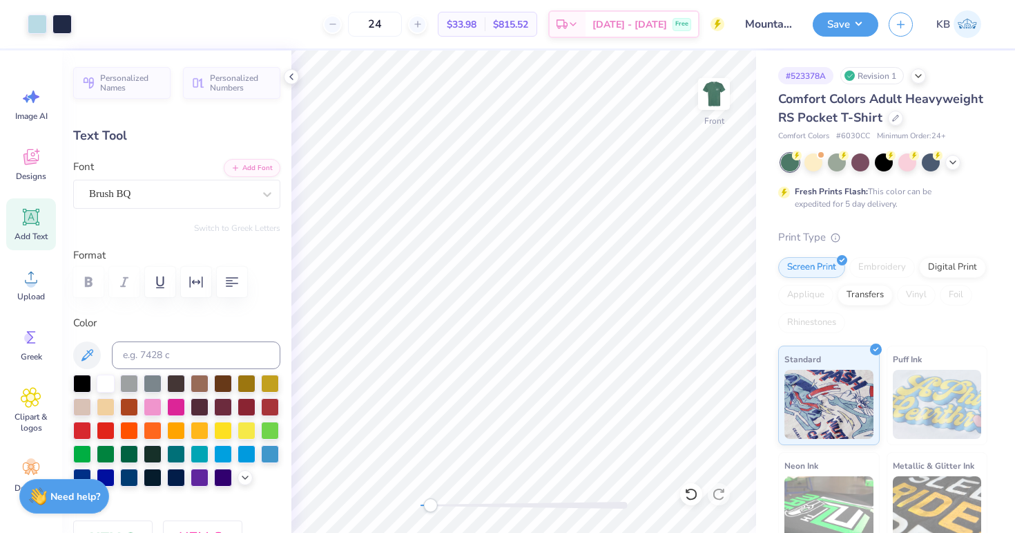
drag, startPoint x: 446, startPoint y: 508, endPoint x: 430, endPoint y: 505, distance: 15.6
click at [430, 505] on div "Accessibility label" at bounding box center [430, 505] width 14 height 14
type input "15.90"
type input "2.21"
type input "0.78"
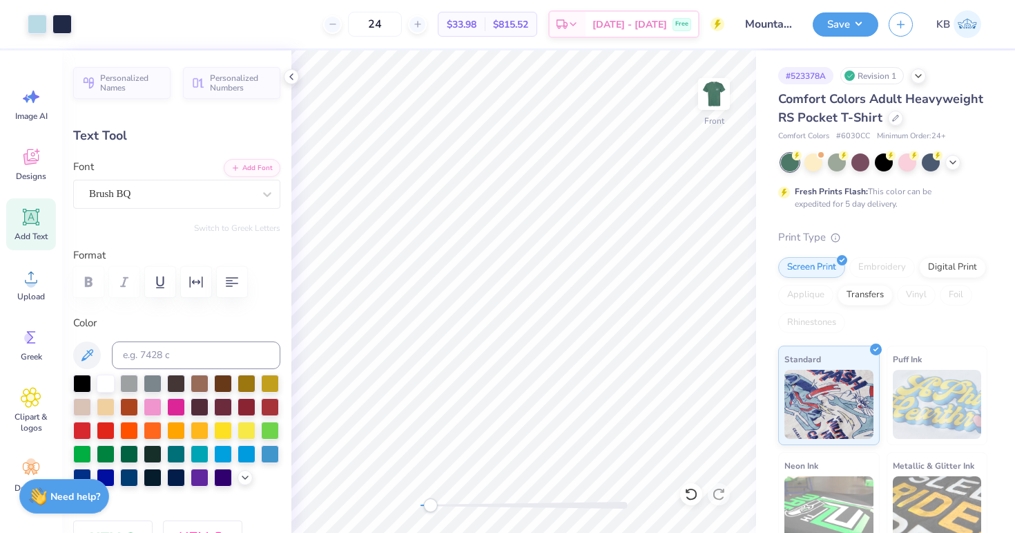
type input "14.86"
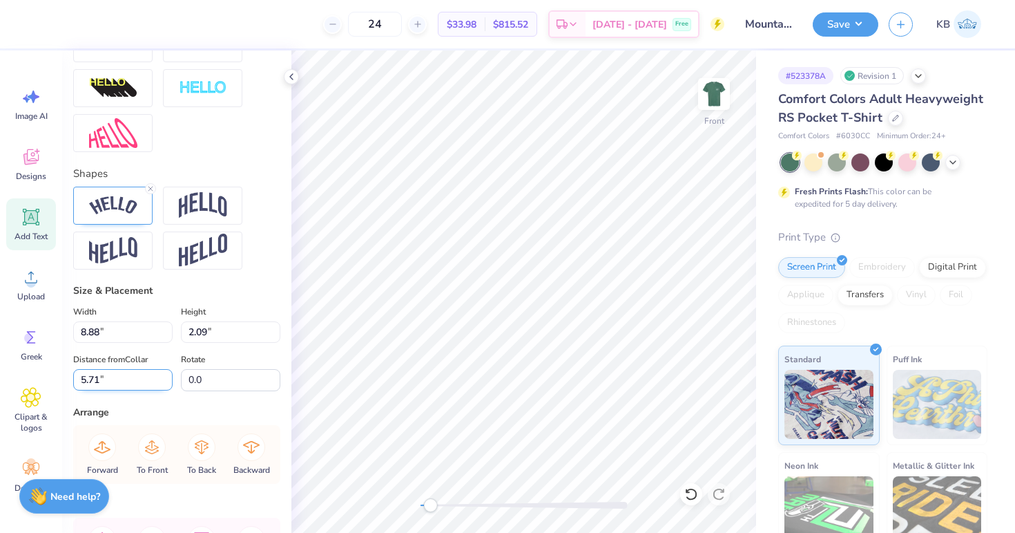
scroll to position [566, 0]
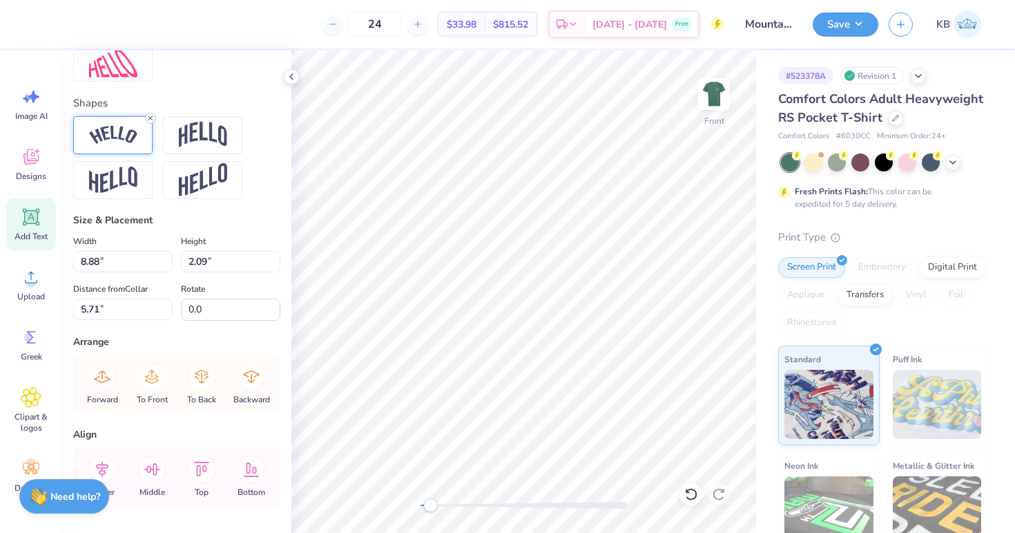
click at [146, 122] on icon at bounding box center [150, 118] width 8 height 8
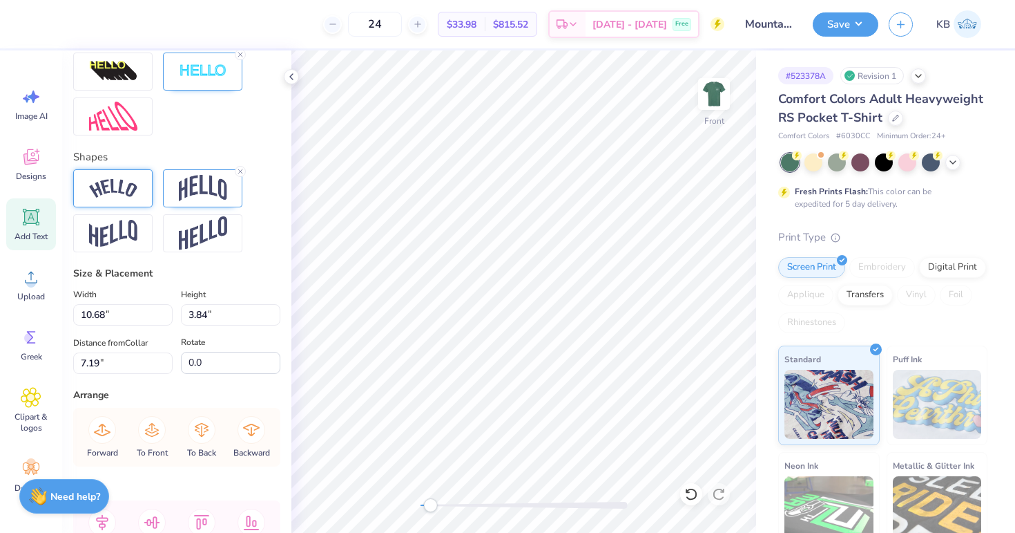
type input "10.68"
type input "3.84"
type input "7.19"
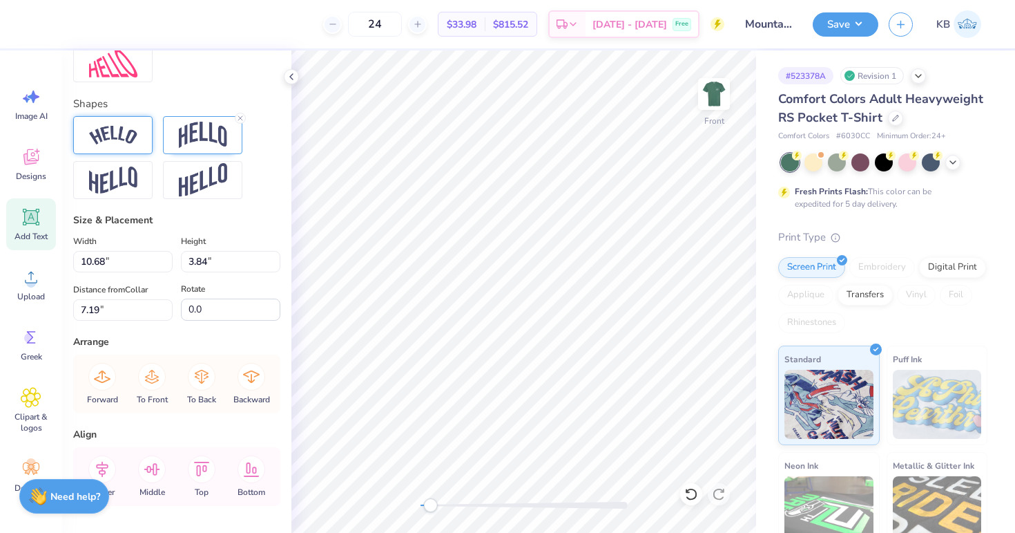
type input "11.42"
type input "4.11"
click at [408, 508] on div "Front" at bounding box center [524, 291] width 465 height 482
type input "6.82"
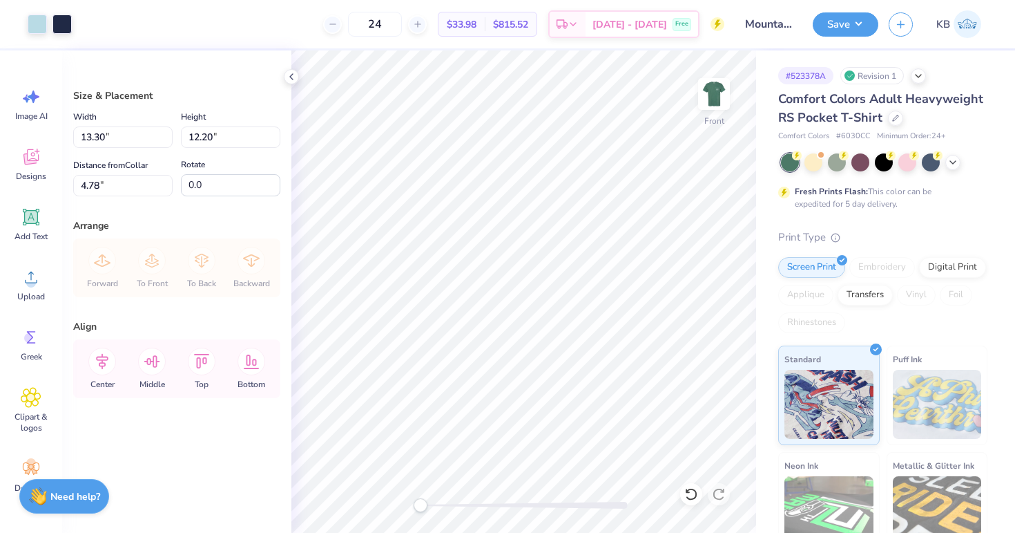
type input "13.30"
type input "12.20"
type input "4.78"
type input "13.73"
type input "12.59"
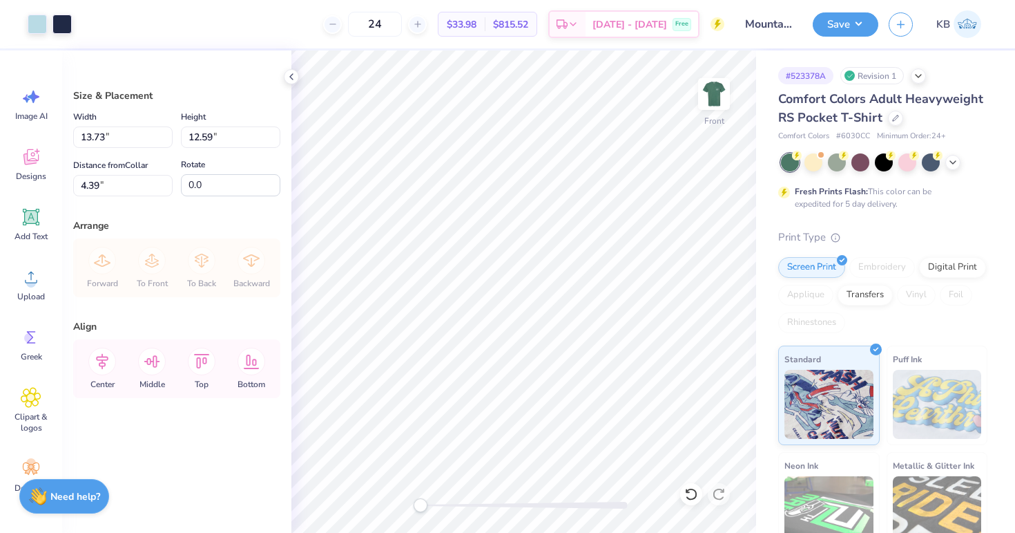
type input "3.34"
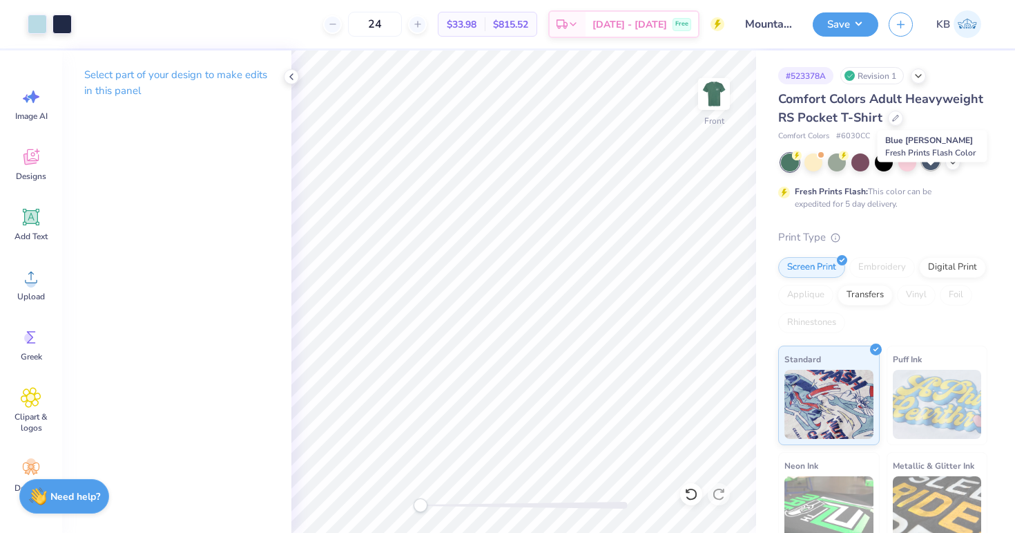
click at [940, 170] on div at bounding box center [931, 161] width 18 height 18
click at [955, 166] on icon at bounding box center [953, 160] width 11 height 11
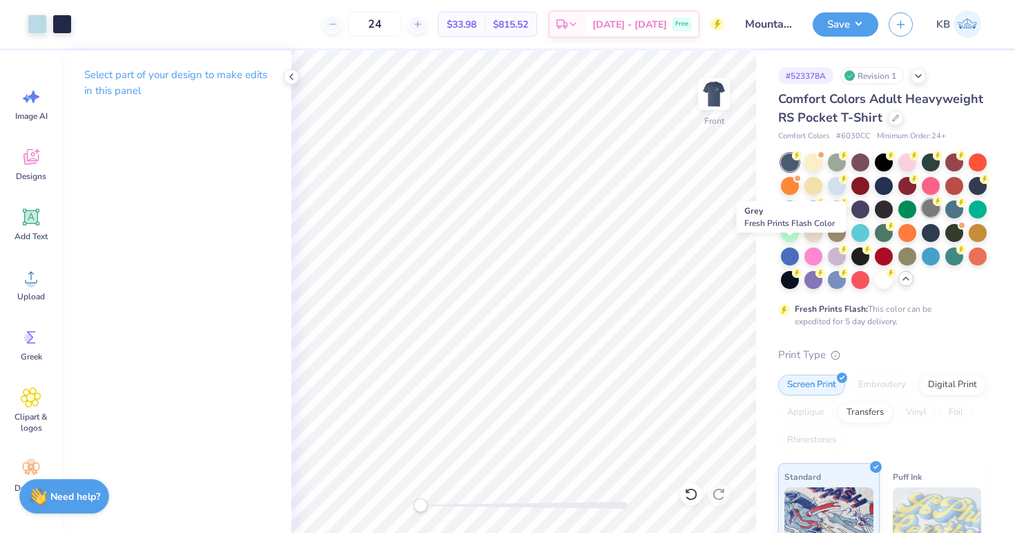
click at [922, 217] on div at bounding box center [931, 208] width 18 height 18
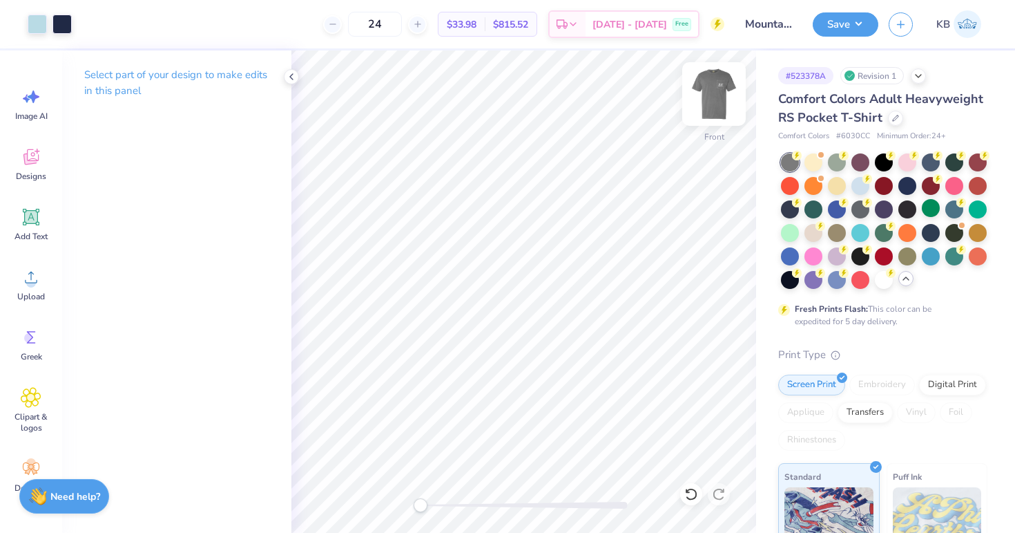
click at [714, 96] on img at bounding box center [714, 93] width 55 height 55
click at [37, 25] on div at bounding box center [37, 22] width 19 height 19
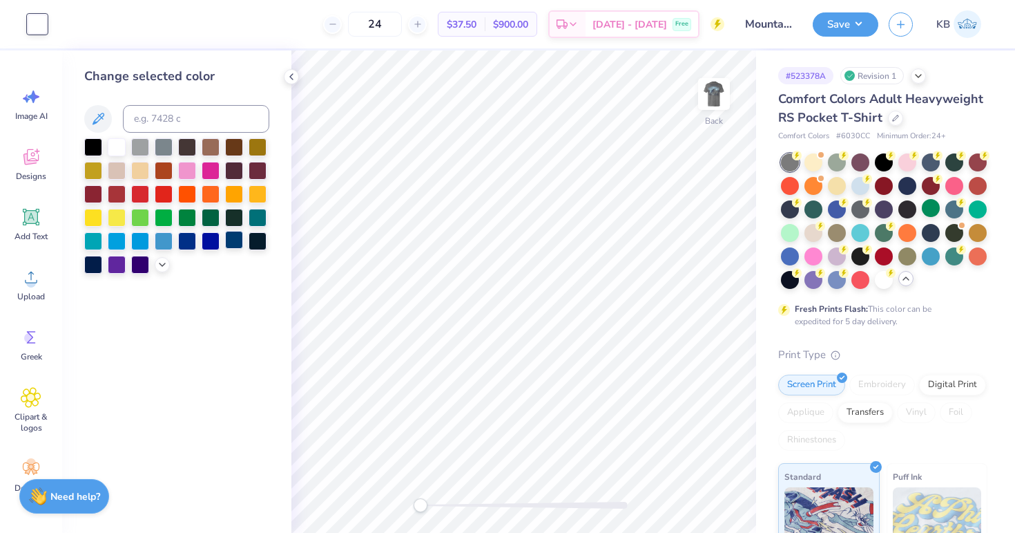
click at [236, 242] on div at bounding box center [234, 240] width 18 height 18
click at [710, 102] on img at bounding box center [714, 93] width 55 height 55
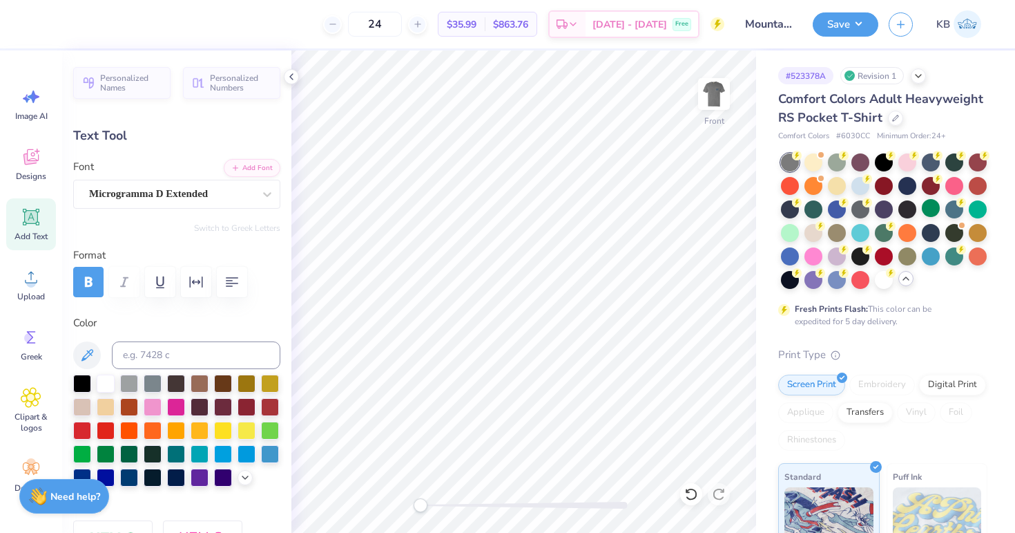
click at [711, 99] on img at bounding box center [714, 94] width 28 height 28
type input "3.44"
type input "0.26"
drag, startPoint x: 419, startPoint y: 505, endPoint x: 459, endPoint y: 505, distance: 40.1
click at [459, 505] on div "Accessibility label" at bounding box center [459, 505] width 14 height 14
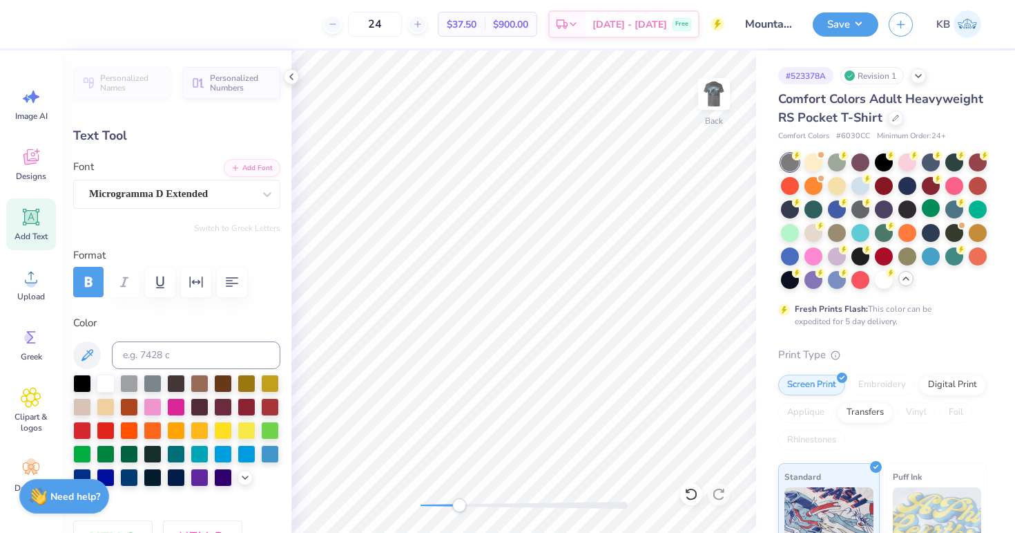
type input "2.95"
type input "0.20"
type input "3.44"
type input "0.26"
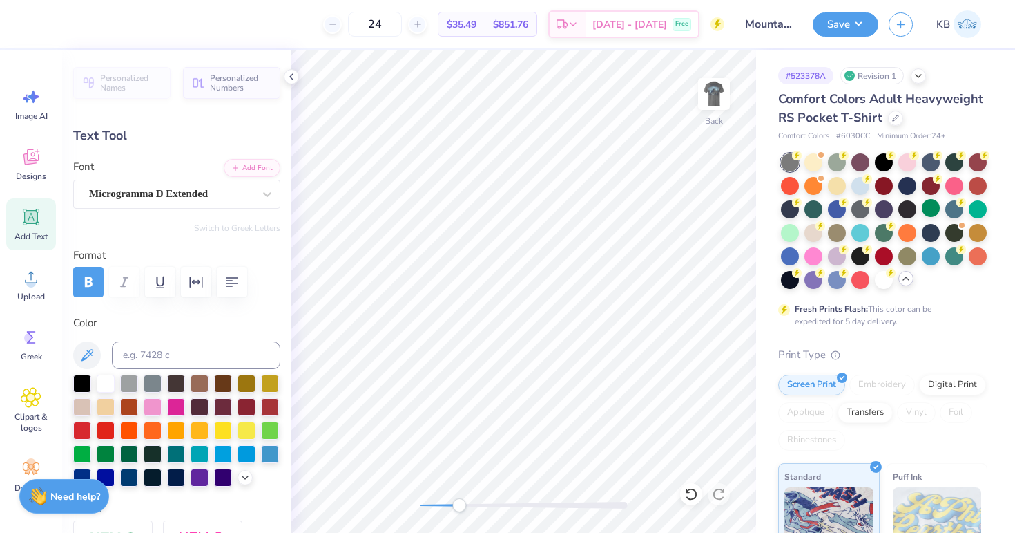
type textarea "M O U N T A I N WEEKEND"
type input "0.72"
click at [187, 283] on button "button" at bounding box center [196, 282] width 30 height 30
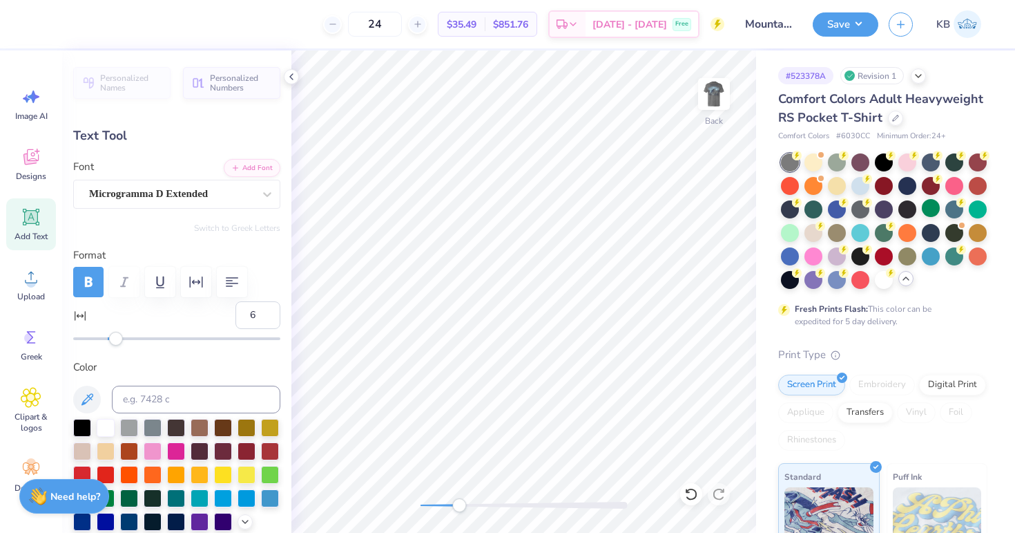
type input "7"
click at [117, 338] on div "Accessibility label" at bounding box center [116, 339] width 14 height 14
type input "8"
drag, startPoint x: 108, startPoint y: 339, endPoint x: 119, endPoint y: 339, distance: 10.4
click at [119, 339] on div "Accessibility label" at bounding box center [120, 339] width 14 height 14
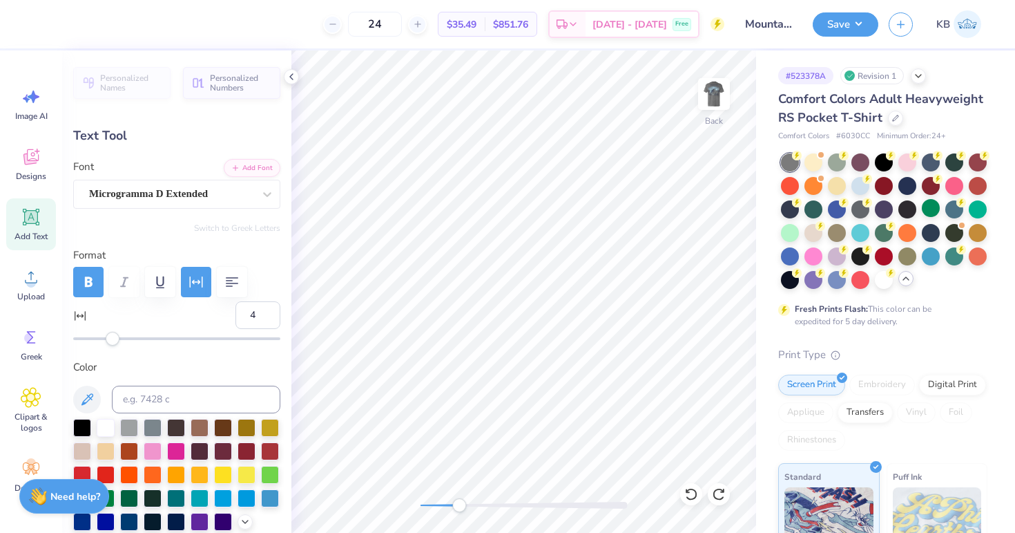
type input "3"
drag, startPoint x: 119, startPoint y: 339, endPoint x: 111, endPoint y: 339, distance: 8.3
click at [111, 339] on div "Accessibility label" at bounding box center [113, 339] width 14 height 14
click at [233, 280] on icon "button" at bounding box center [232, 282] width 17 height 17
type input "0.72"
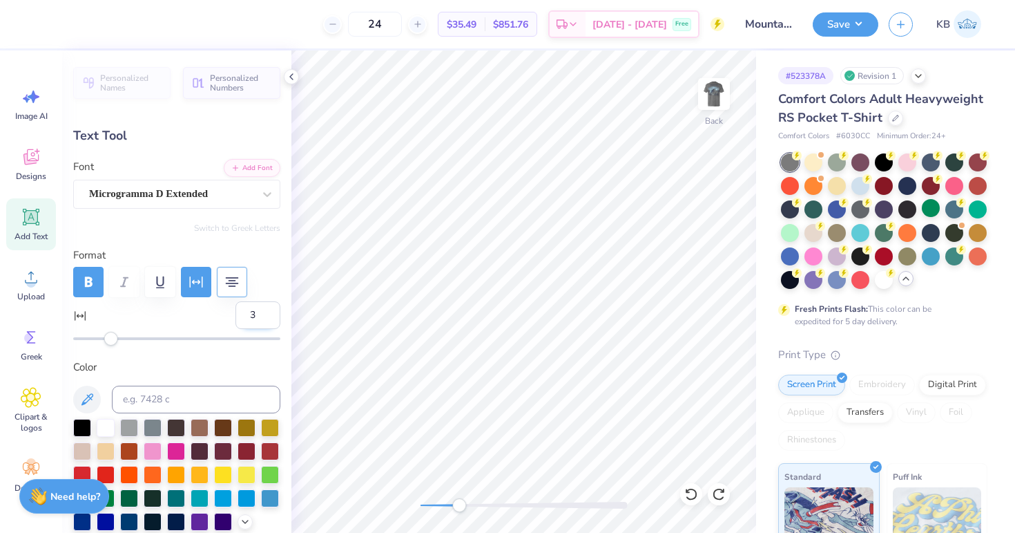
type input "0"
type input "0.26"
type textarea "W"
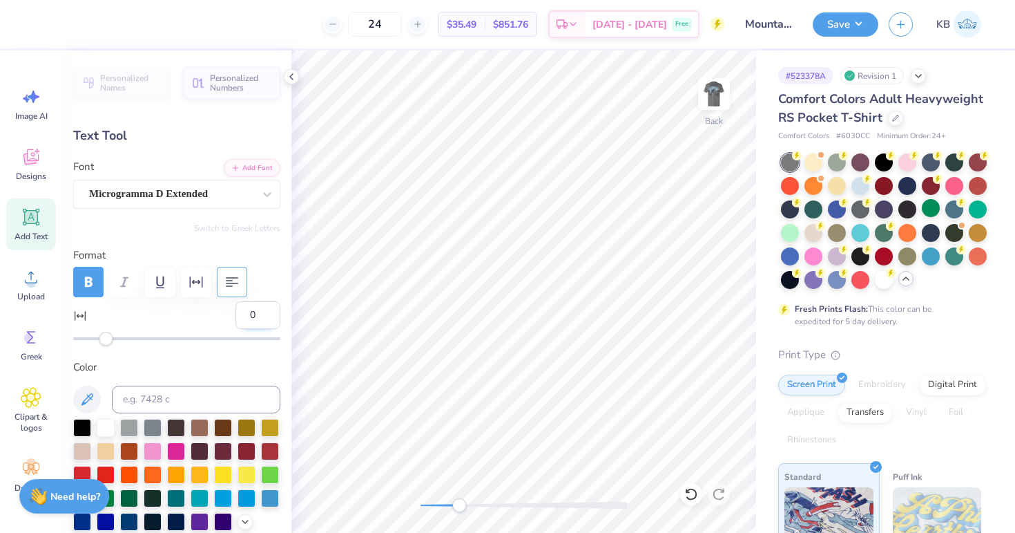
type textarea "WEEKEND '25"
click at [32, 23] on div at bounding box center [37, 22] width 19 height 19
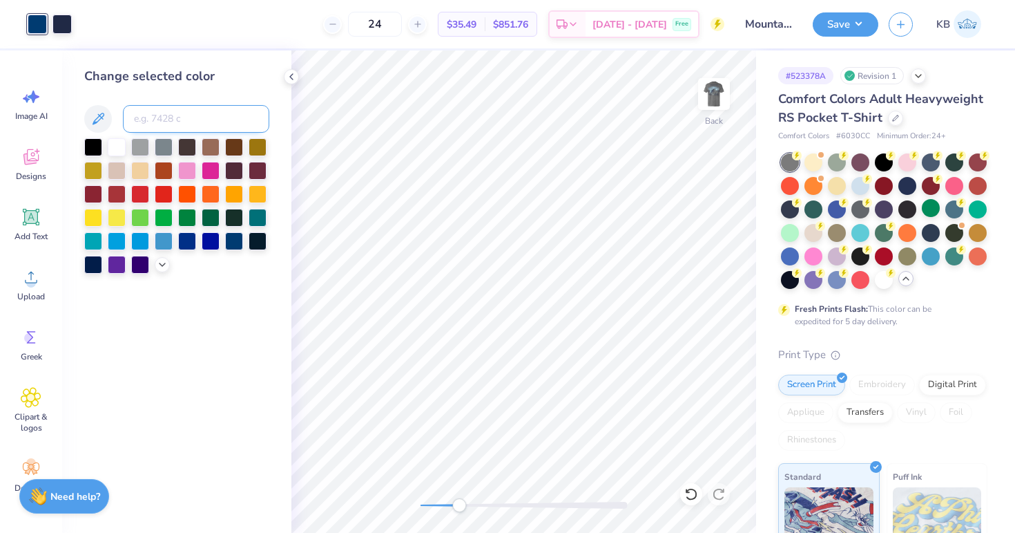
click at [148, 113] on input at bounding box center [196, 119] width 146 height 28
type input "533"
click at [467, 486] on div "Back" at bounding box center [524, 291] width 465 height 482
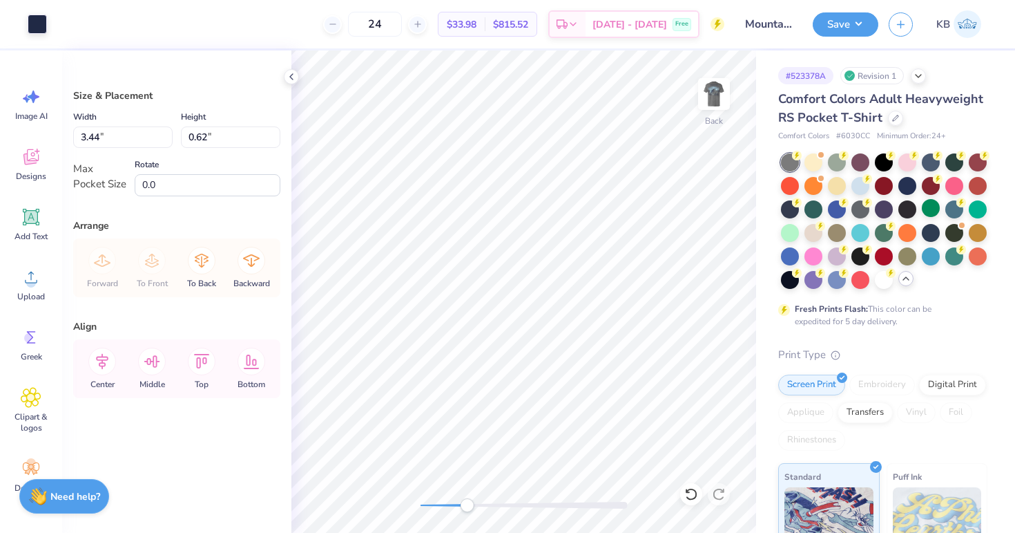
type input "2.99"
type input "0.54"
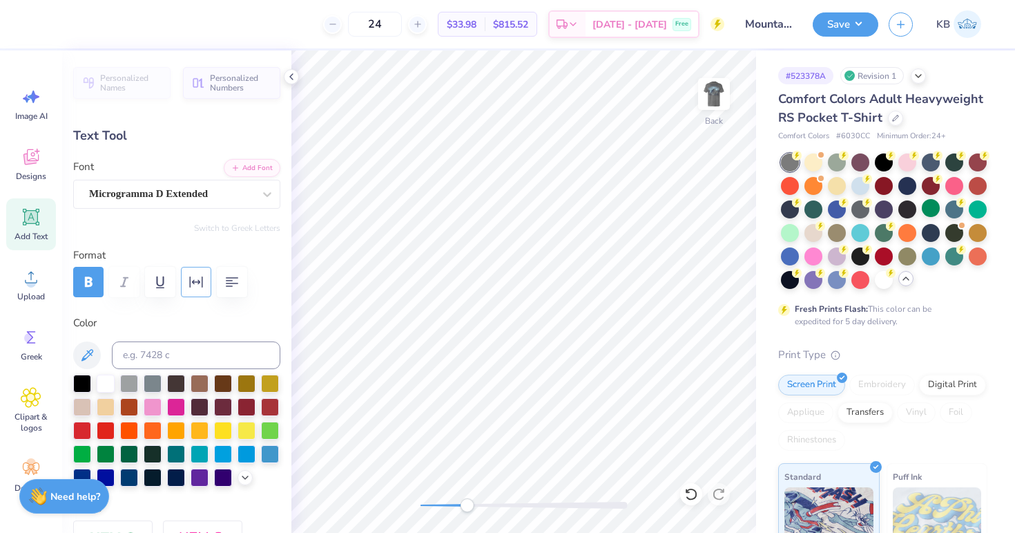
click at [191, 281] on icon "button" at bounding box center [196, 282] width 17 height 17
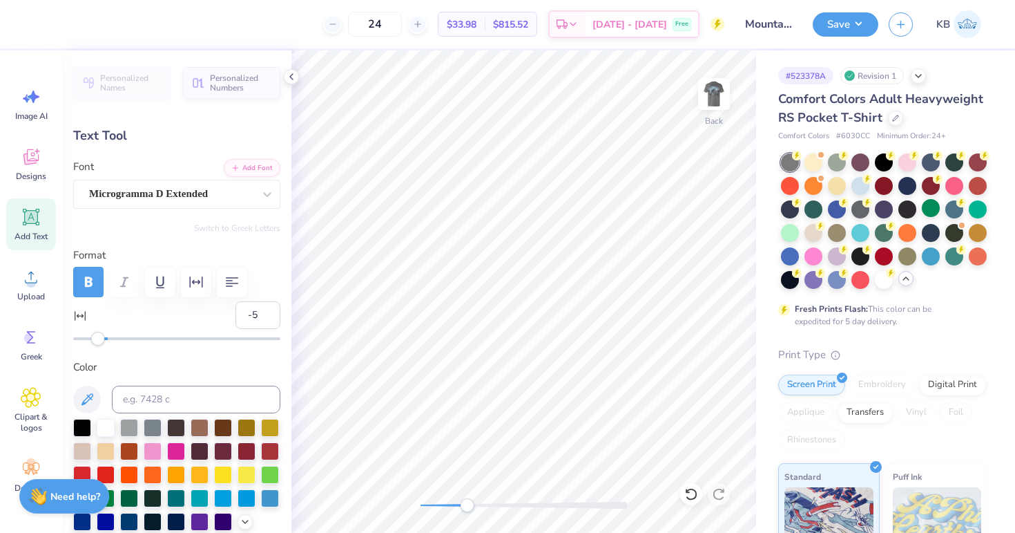
type input "-6"
drag, startPoint x: 106, startPoint y: 340, endPoint x: 97, endPoint y: 341, distance: 9.7
click at [97, 341] on div "Accessibility label" at bounding box center [98, 339] width 14 height 14
click at [97, 341] on div "Accessibility label" at bounding box center [96, 339] width 14 height 14
click at [384, 521] on div "Back" at bounding box center [524, 291] width 465 height 482
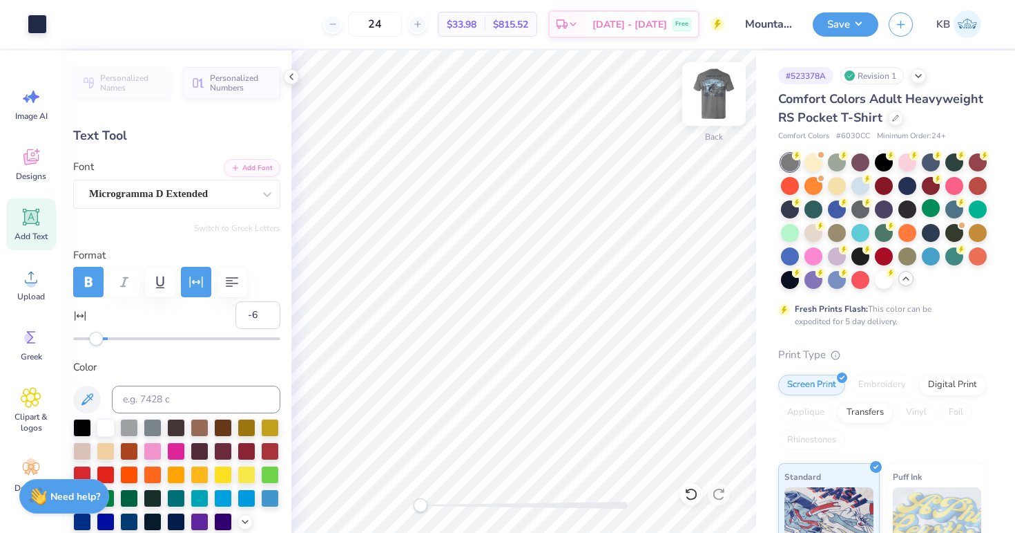
click at [714, 107] on img at bounding box center [714, 93] width 55 height 55
click at [837, 19] on button "Save" at bounding box center [846, 22] width 66 height 24
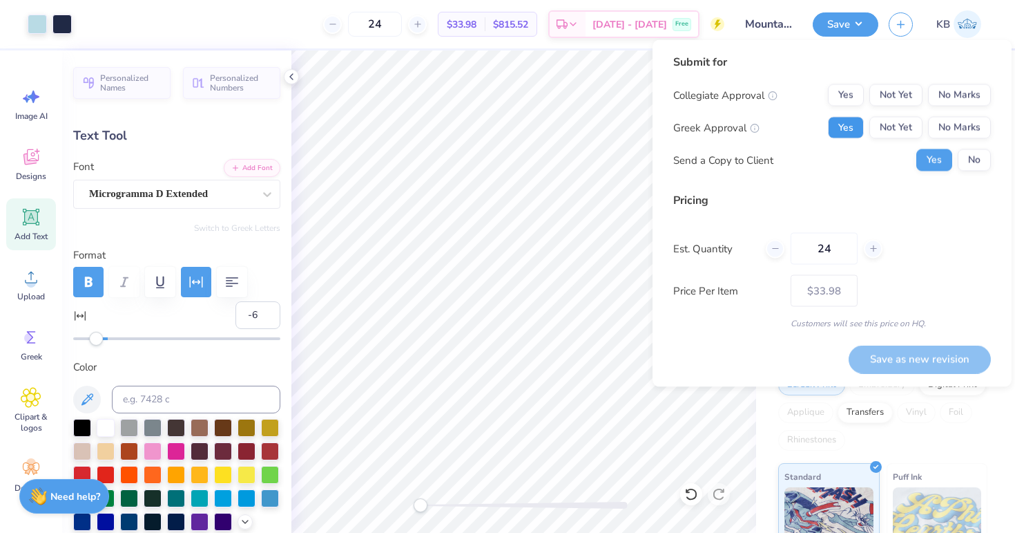
click at [848, 129] on button "Yes" at bounding box center [846, 128] width 36 height 22
click at [950, 97] on button "No Marks" at bounding box center [959, 95] width 63 height 22
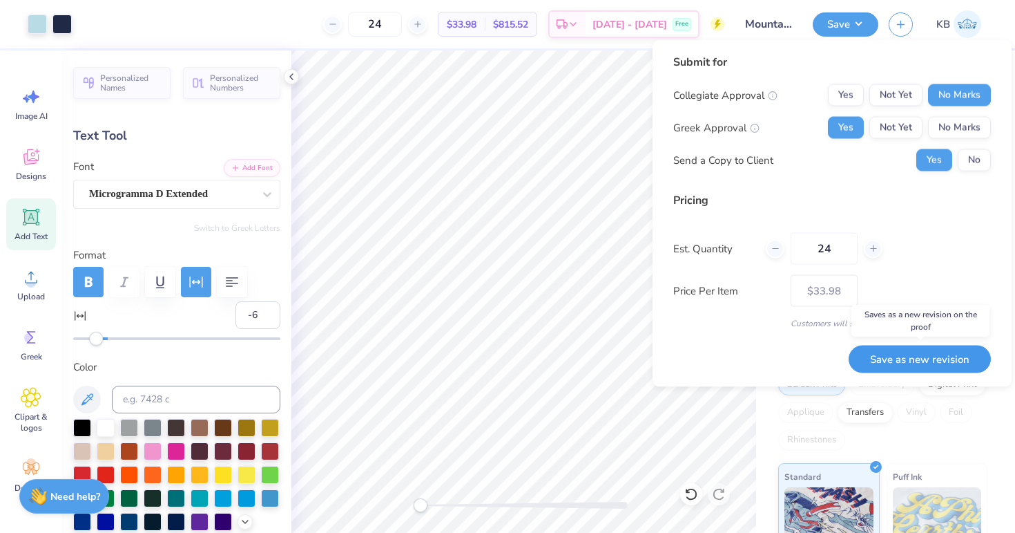
click at [931, 364] on button "Save as new revision" at bounding box center [920, 359] width 142 height 28
type input "$33.98"
